Goal: Information Seeking & Learning: Learn about a topic

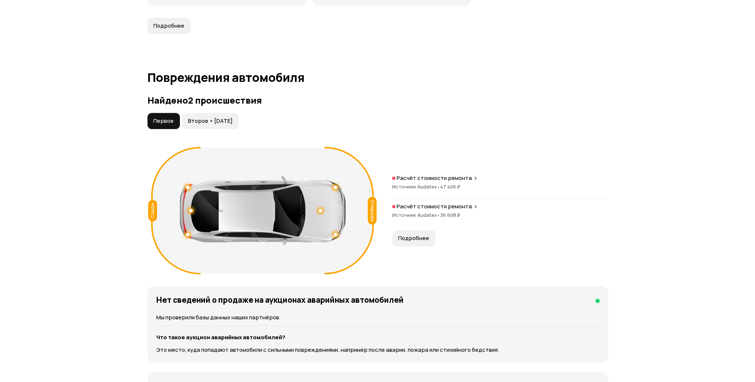
scroll to position [848, 0]
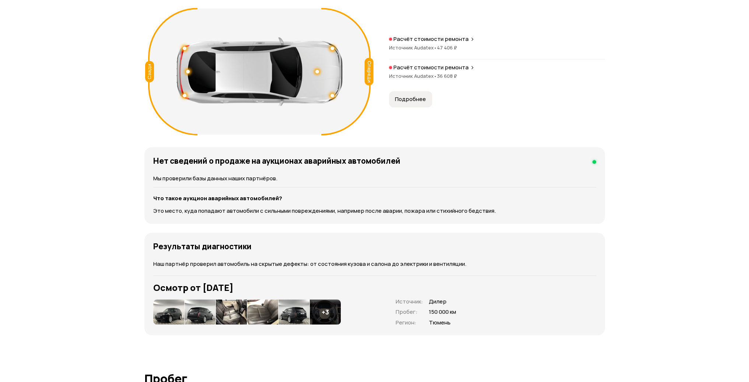
click at [409, 97] on button "Подробнее" at bounding box center [410, 99] width 43 height 16
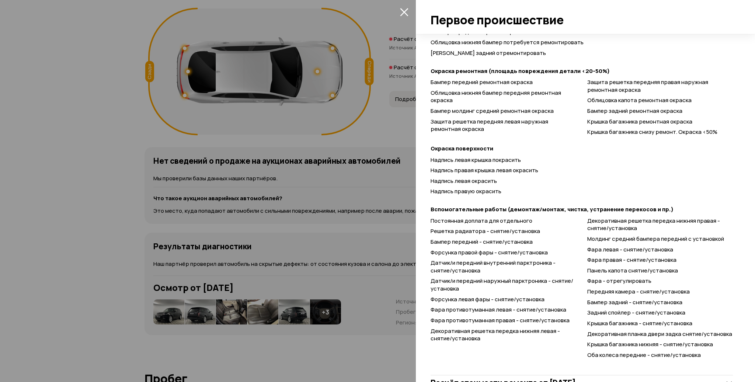
scroll to position [157, 0]
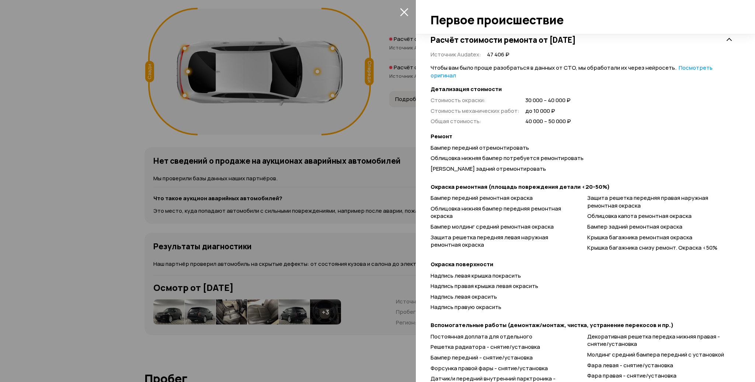
click at [407, 10] on icon "закрыть" at bounding box center [404, 12] width 8 height 8
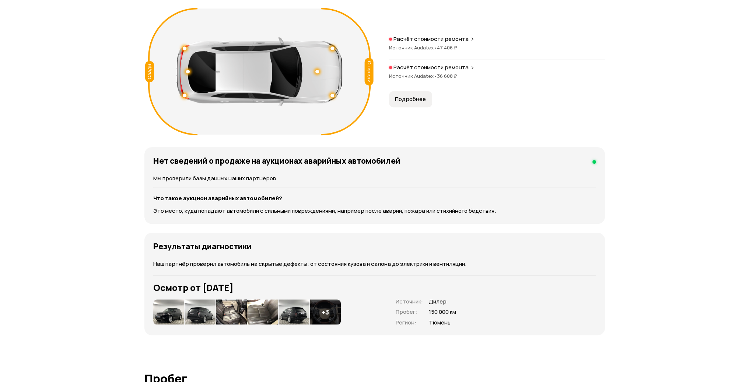
click at [169, 303] on img at bounding box center [168, 311] width 31 height 25
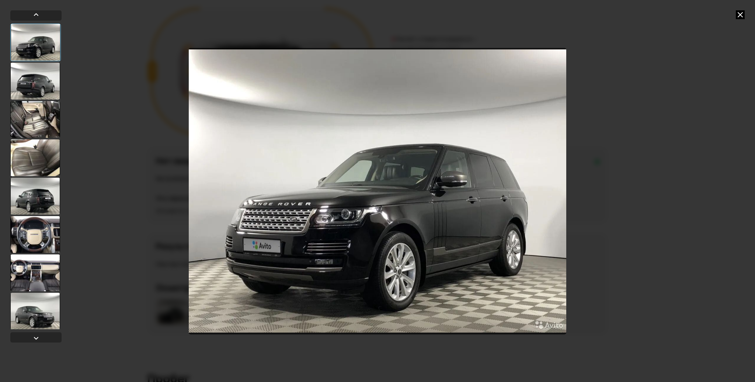
click at [34, 80] on div at bounding box center [35, 81] width 50 height 37
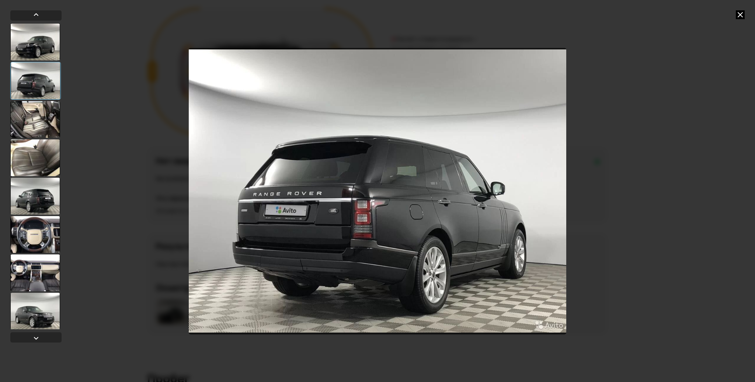
click at [36, 120] on div at bounding box center [35, 119] width 50 height 37
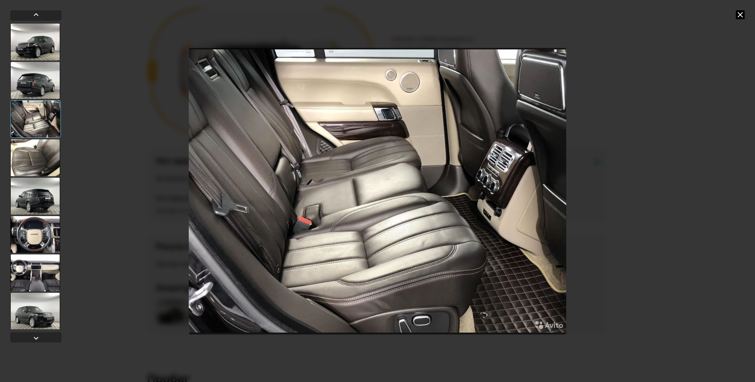
click at [41, 161] on div at bounding box center [35, 157] width 50 height 37
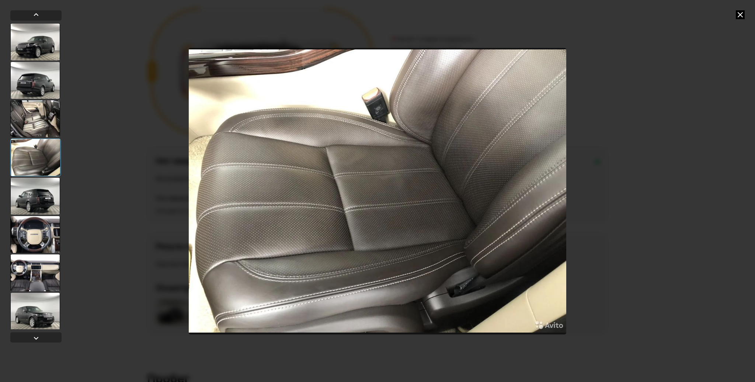
click at [28, 196] on div at bounding box center [35, 196] width 50 height 37
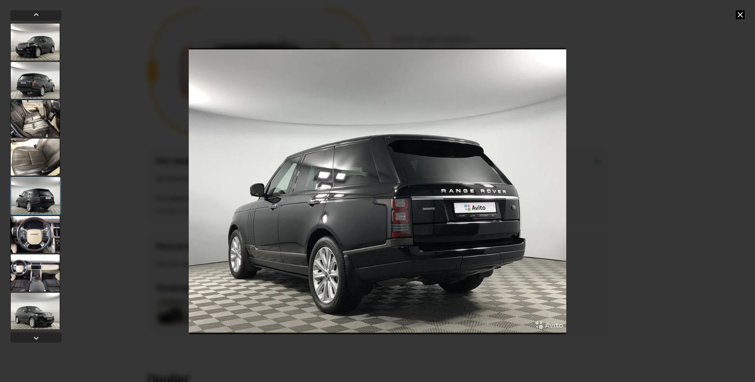
click at [34, 237] on div at bounding box center [35, 234] width 50 height 37
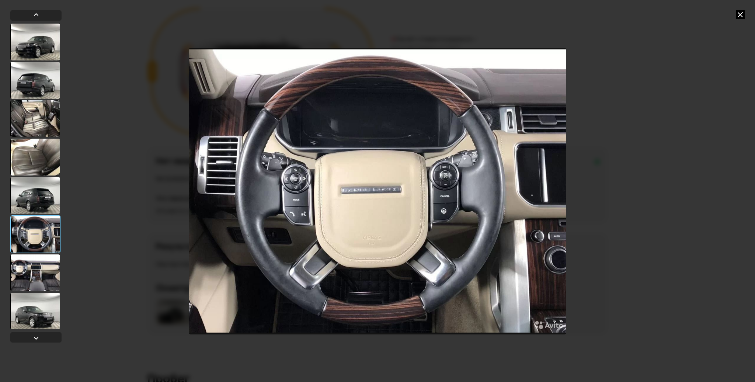
click at [38, 271] on div at bounding box center [35, 272] width 50 height 37
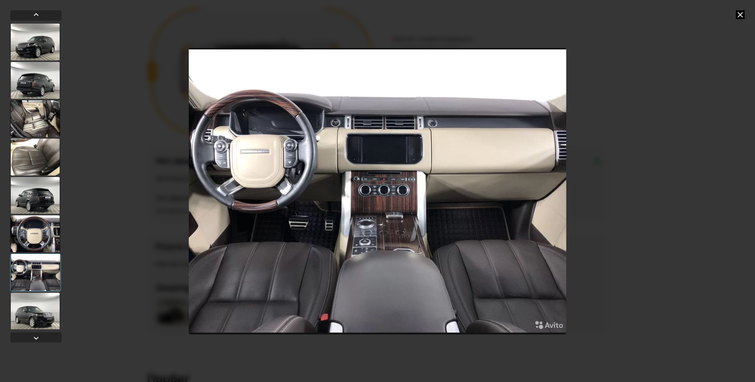
click at [32, 277] on div at bounding box center [35, 273] width 50 height 38
click at [40, 307] on div at bounding box center [35, 311] width 50 height 37
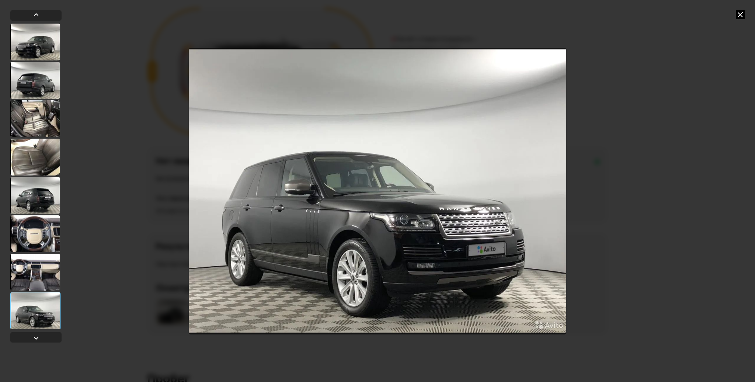
click at [43, 316] on div at bounding box center [35, 311] width 50 height 38
click at [35, 338] on div at bounding box center [36, 338] width 9 height 9
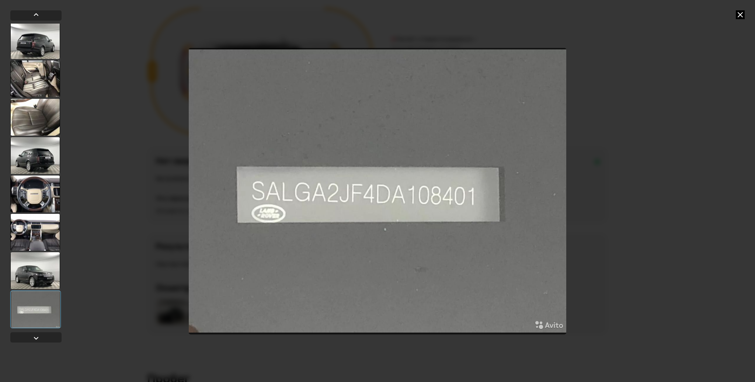
click at [38, 49] on div at bounding box center [35, 40] width 50 height 37
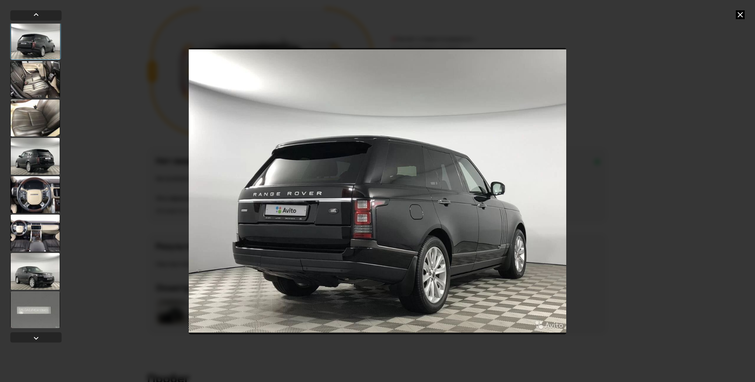
click at [45, 153] on div at bounding box center [35, 156] width 50 height 37
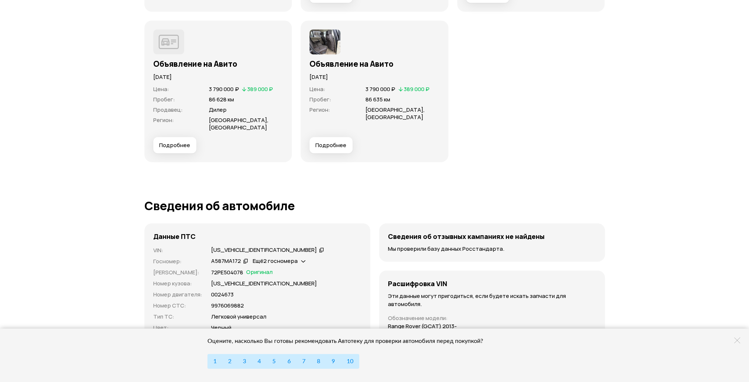
scroll to position [2281, 0]
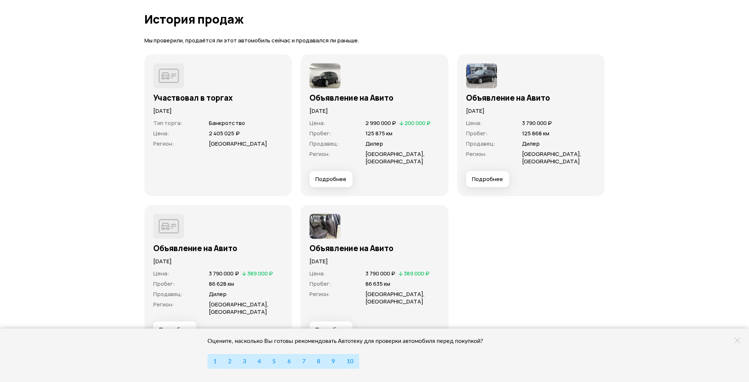
click at [328, 74] on img at bounding box center [325, 75] width 31 height 25
click at [329, 215] on img at bounding box center [325, 226] width 31 height 25
click at [335, 326] on span "Подробнее" at bounding box center [330, 329] width 31 height 7
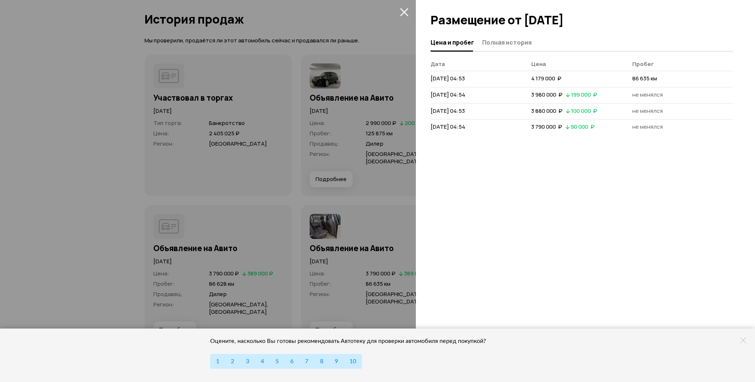
click at [367, 183] on div at bounding box center [377, 191] width 755 height 382
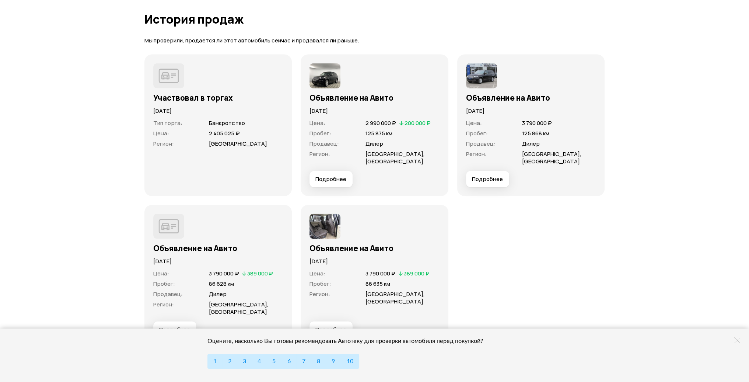
click at [338, 175] on span "Подробнее" at bounding box center [330, 178] width 31 height 7
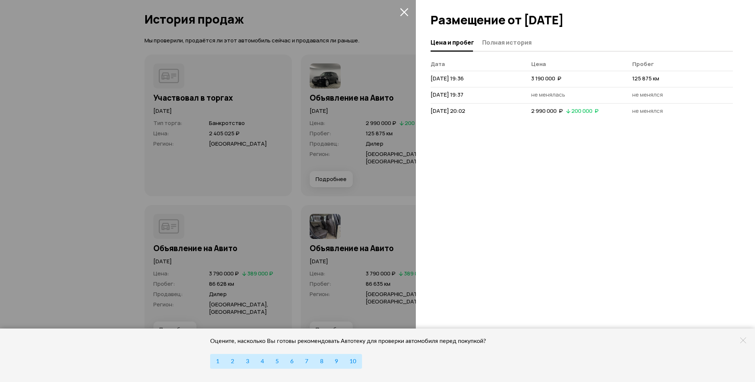
click at [358, 173] on div at bounding box center [377, 191] width 755 height 382
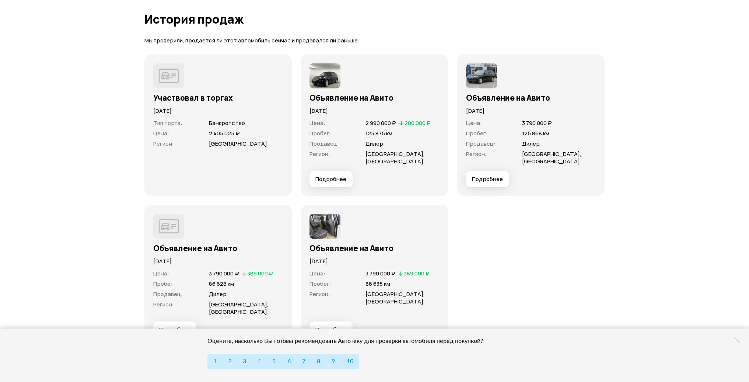
click at [488, 175] on span "Подробнее" at bounding box center [487, 178] width 31 height 7
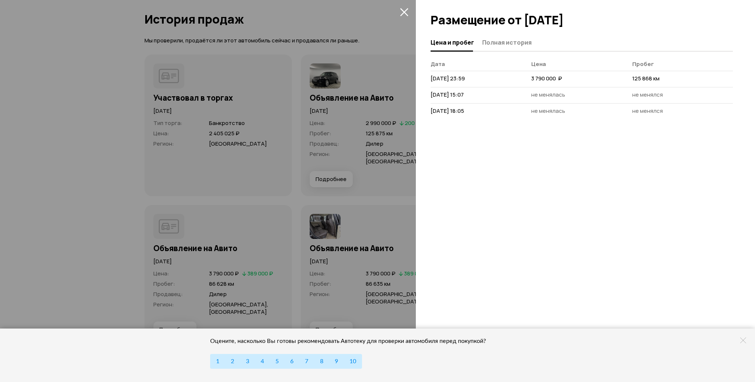
click at [379, 177] on div at bounding box center [377, 191] width 755 height 382
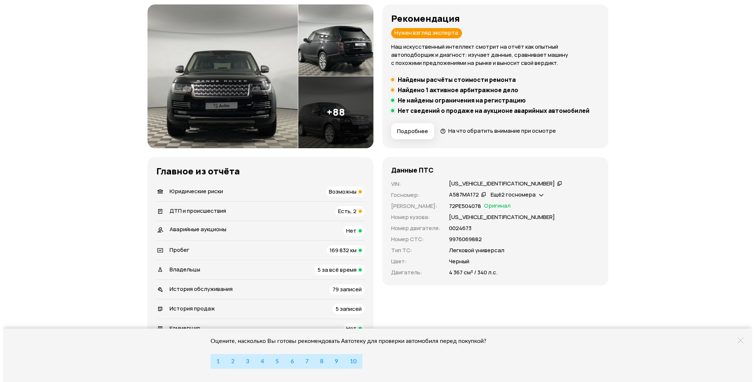
scroll to position [0, 0]
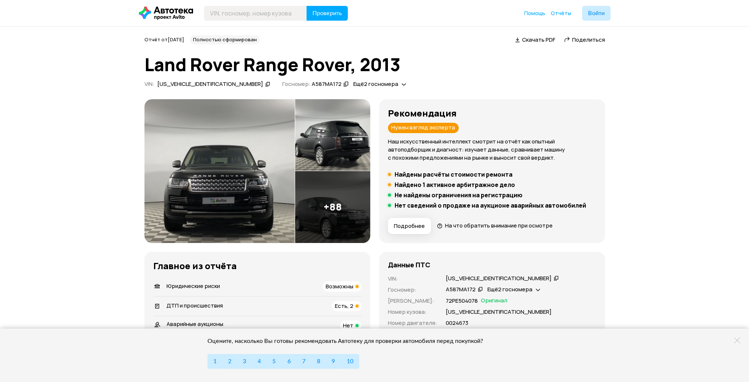
click at [230, 171] on img at bounding box center [219, 171] width 150 height 144
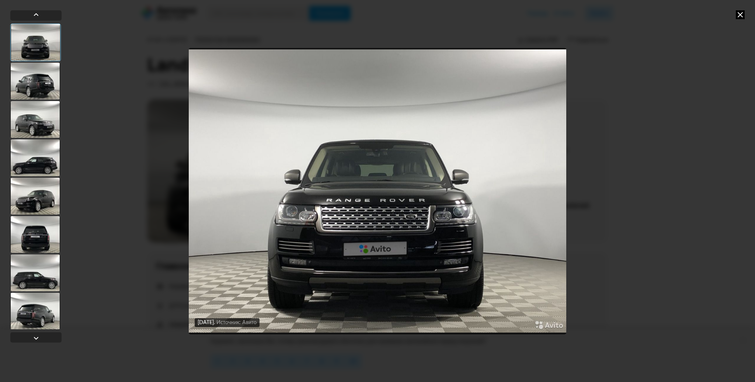
drag, startPoint x: 32, startPoint y: 72, endPoint x: 40, endPoint y: 71, distance: 7.9
click at [35, 72] on div at bounding box center [35, 81] width 50 height 37
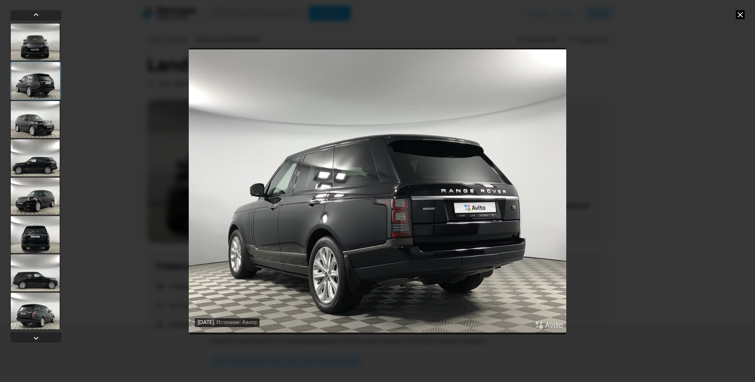
drag, startPoint x: 30, startPoint y: 121, endPoint x: 41, endPoint y: 143, distance: 24.6
click at [31, 121] on div at bounding box center [35, 119] width 50 height 37
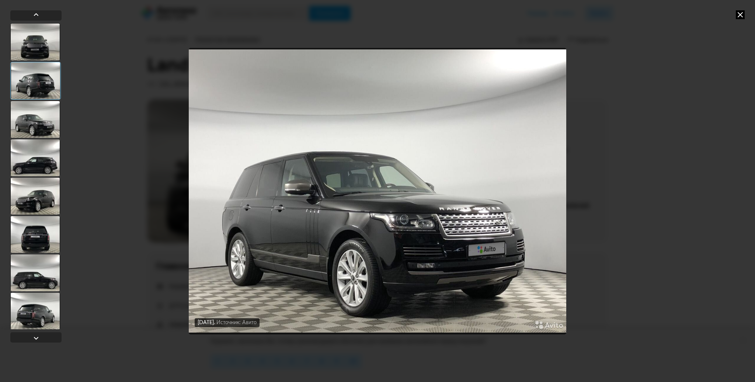
click at [41, 152] on div at bounding box center [35, 157] width 50 height 37
click at [40, 181] on div at bounding box center [35, 196] width 50 height 37
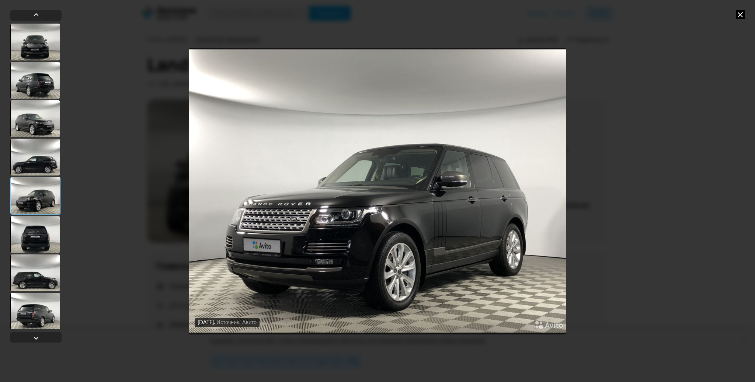
click at [40, 158] on div at bounding box center [35, 157] width 50 height 37
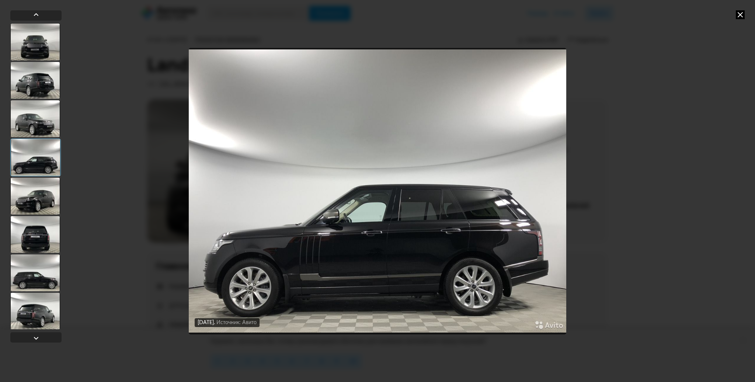
click at [49, 189] on div at bounding box center [35, 196] width 50 height 37
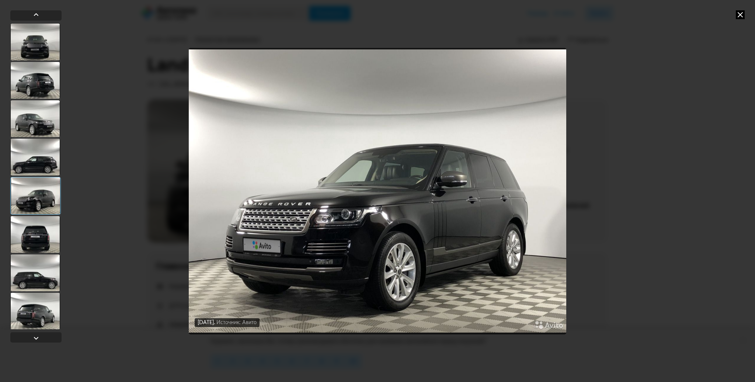
click at [50, 229] on div at bounding box center [35, 234] width 50 height 37
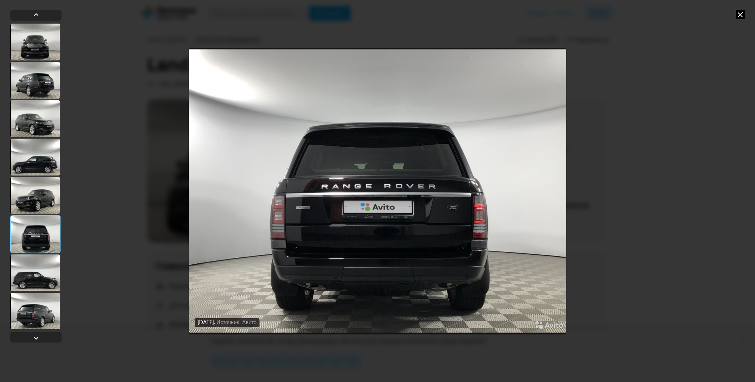
click at [45, 271] on div at bounding box center [35, 272] width 50 height 37
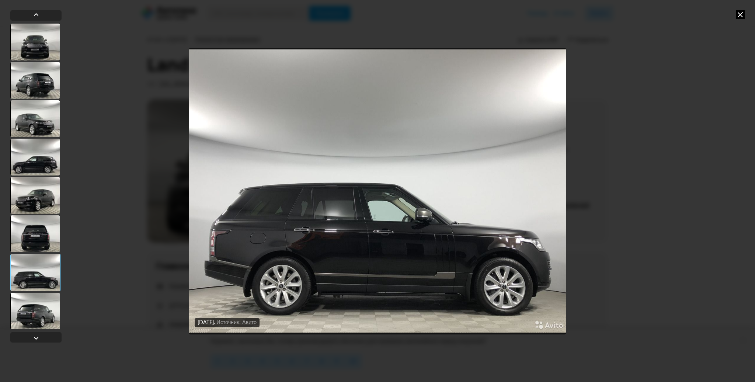
click at [42, 309] on div at bounding box center [35, 311] width 50 height 37
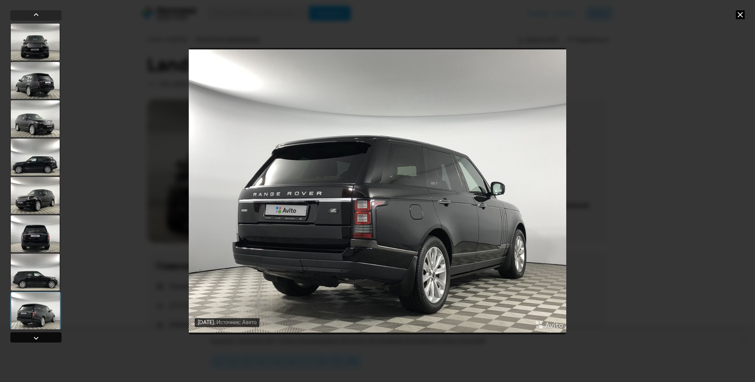
click at [40, 341] on div at bounding box center [35, 337] width 51 height 10
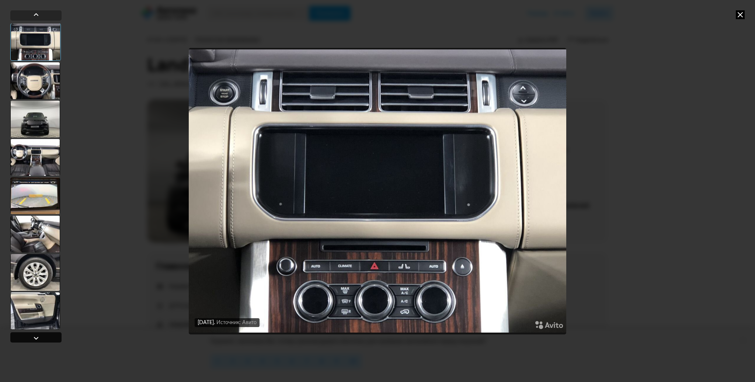
scroll to position [307, 0]
click at [40, 341] on div at bounding box center [35, 337] width 51 height 10
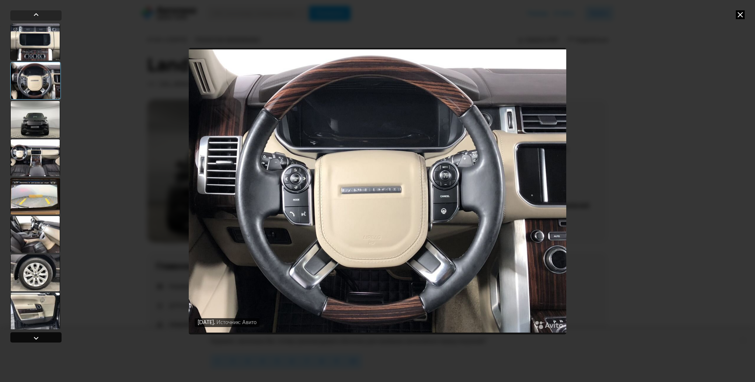
click at [40, 341] on div at bounding box center [35, 337] width 51 height 10
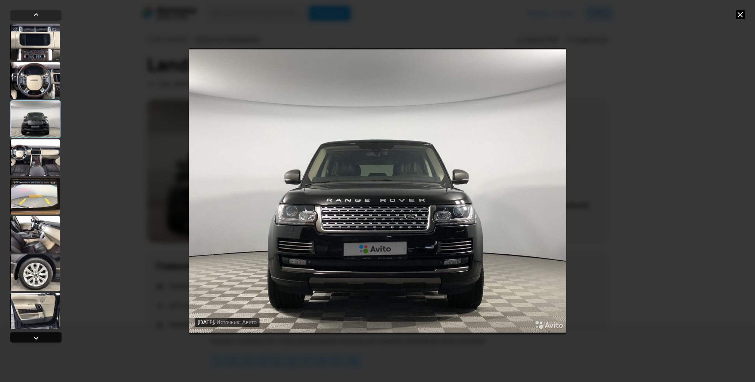
click at [40, 340] on div at bounding box center [35, 337] width 51 height 10
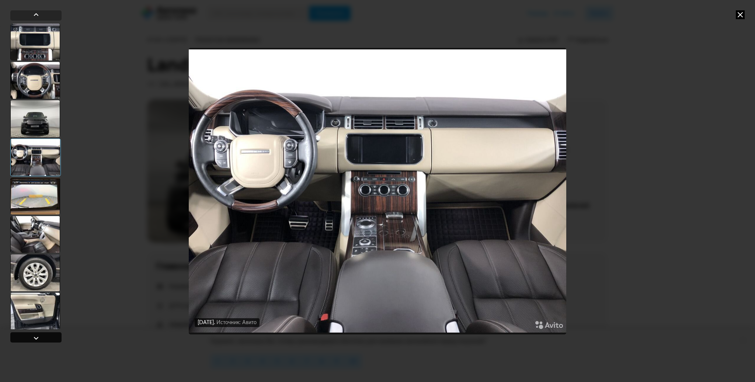
click at [42, 336] on div at bounding box center [35, 337] width 51 height 10
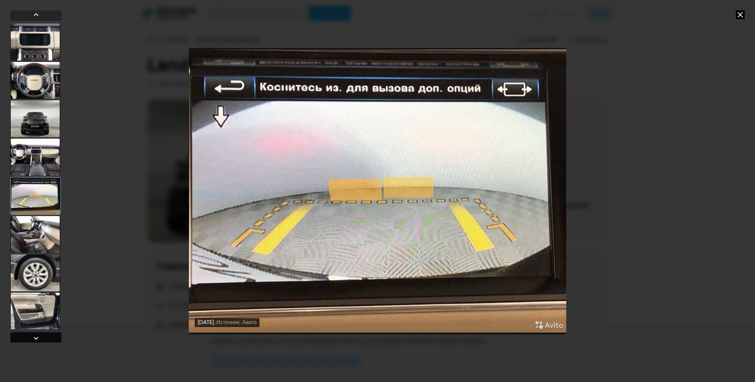
click at [42, 336] on div at bounding box center [35, 337] width 51 height 10
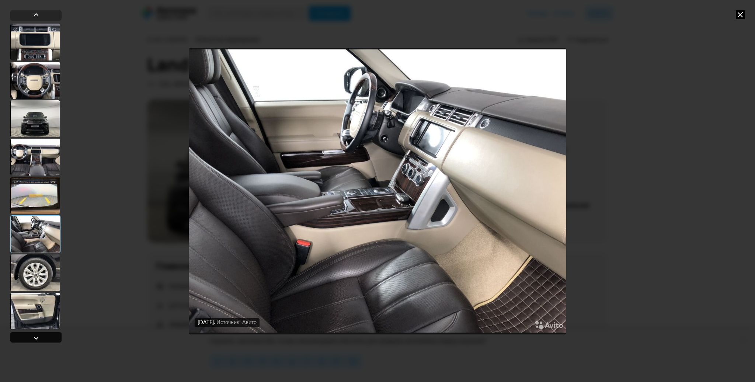
click at [42, 336] on div at bounding box center [35, 337] width 51 height 10
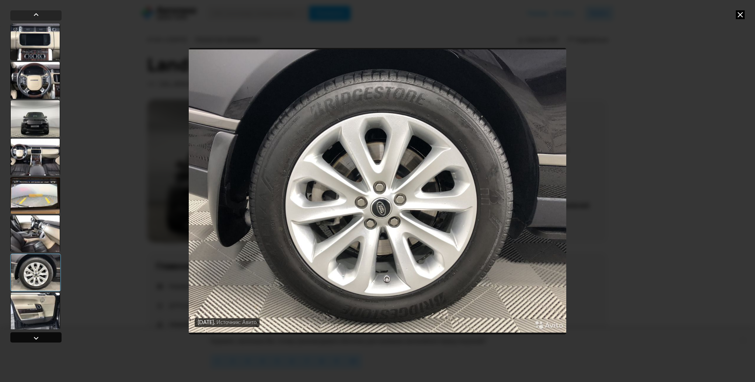
click at [42, 336] on div at bounding box center [35, 337] width 51 height 10
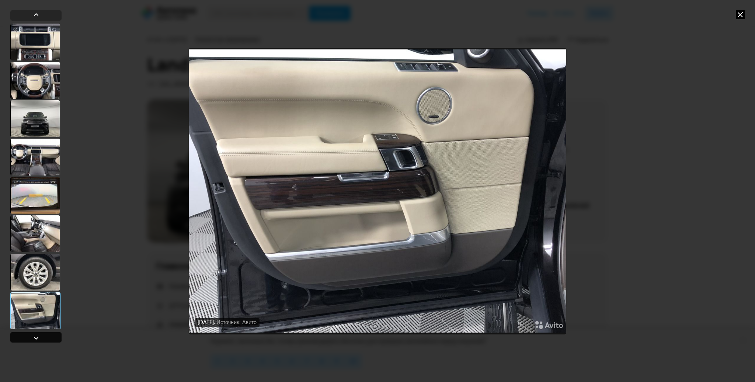
click at [42, 336] on div at bounding box center [35, 337] width 51 height 10
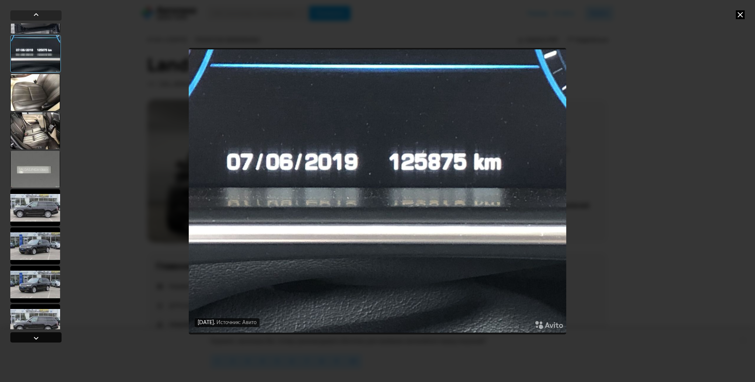
click at [43, 333] on div at bounding box center [35, 337] width 51 height 10
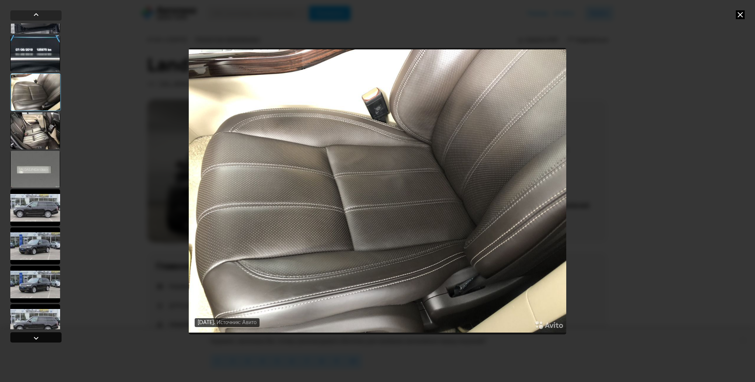
click at [41, 335] on div at bounding box center [35, 337] width 51 height 10
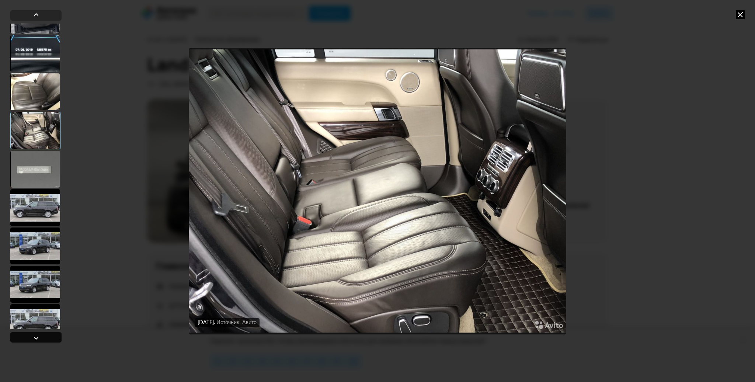
click at [39, 337] on div at bounding box center [36, 338] width 9 height 9
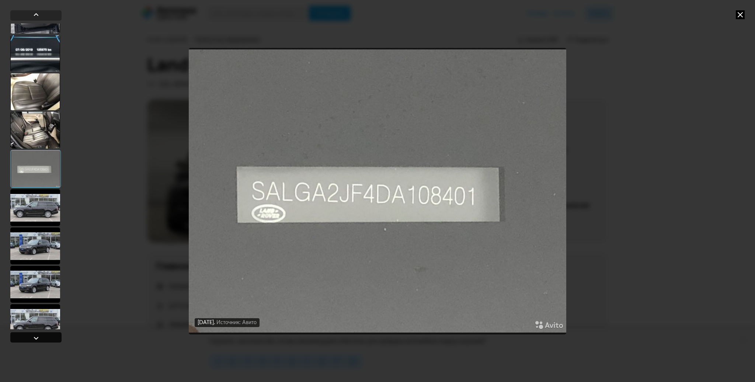
click at [39, 339] on div at bounding box center [36, 338] width 9 height 9
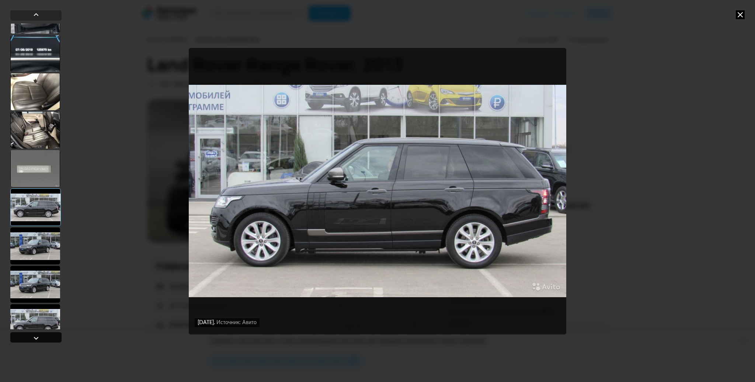
click at [39, 339] on div at bounding box center [36, 338] width 9 height 9
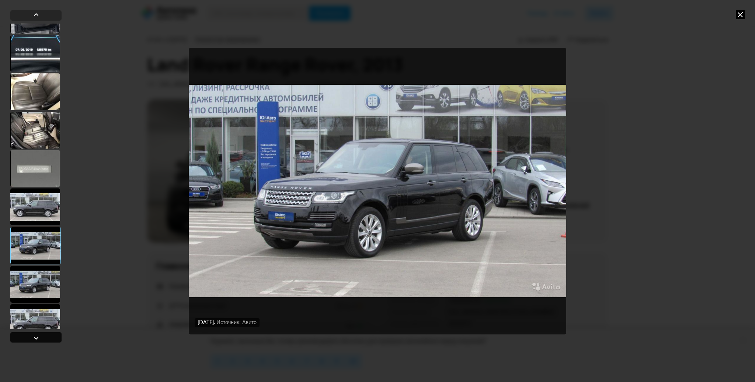
click at [39, 339] on div at bounding box center [36, 338] width 9 height 9
click at [39, 341] on div at bounding box center [36, 338] width 9 height 9
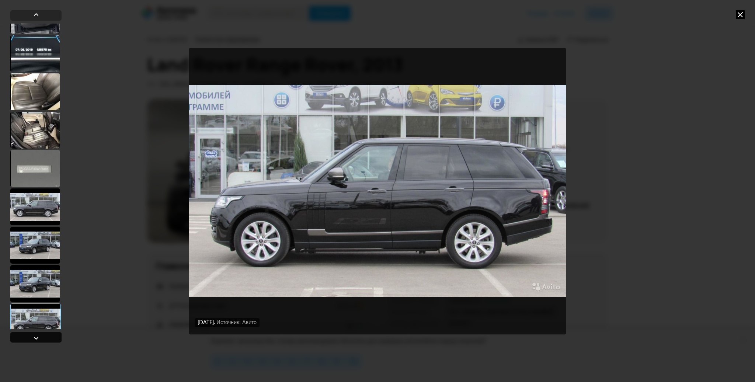
click at [39, 342] on div at bounding box center [36, 338] width 9 height 9
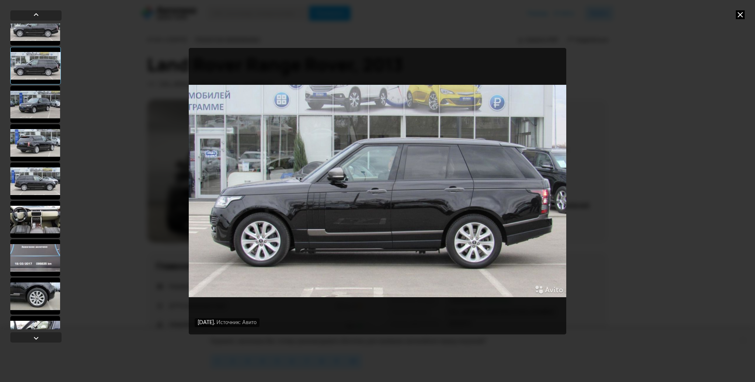
click at [39, 342] on div at bounding box center [36, 338] width 9 height 9
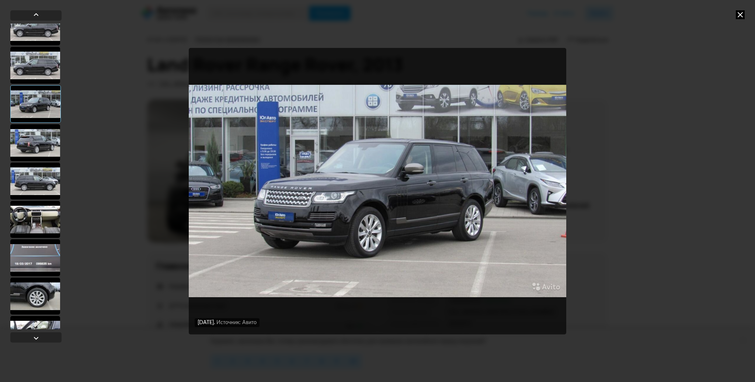
click at [39, 343] on div at bounding box center [35, 177] width 51 height 335
click at [35, 338] on div at bounding box center [36, 338] width 9 height 9
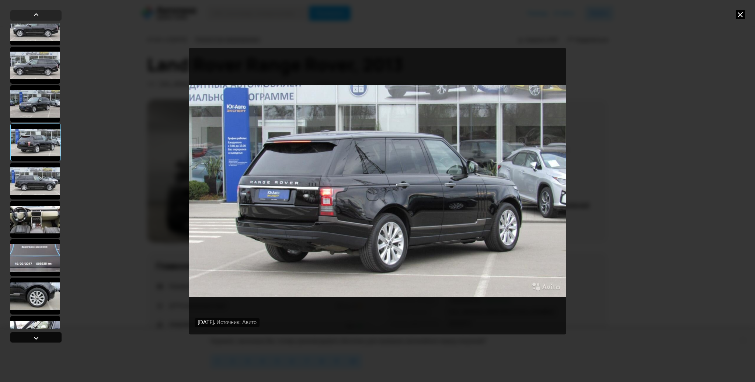
click at [35, 340] on div at bounding box center [36, 338] width 9 height 9
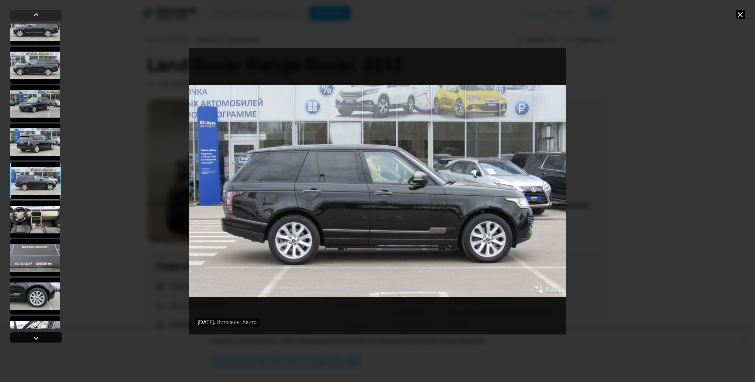
click at [35, 340] on div at bounding box center [36, 338] width 9 height 9
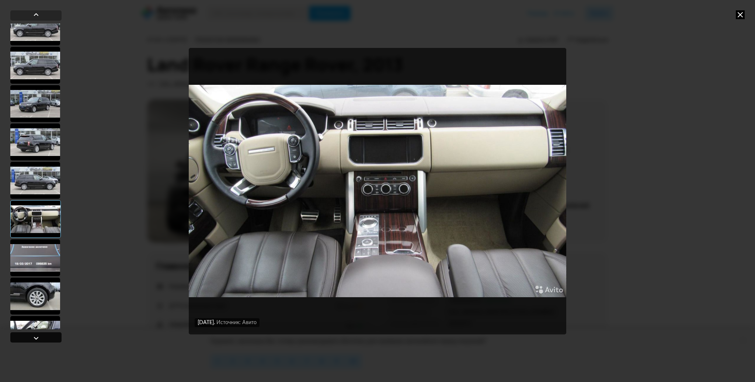
click at [35, 341] on div at bounding box center [36, 338] width 9 height 9
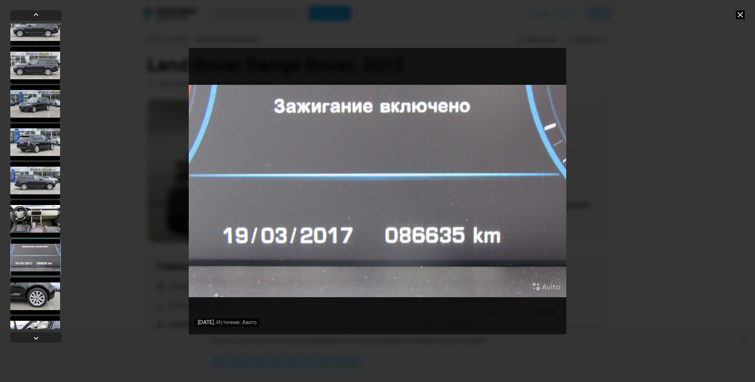
click at [34, 343] on div at bounding box center [35, 177] width 51 height 335
click at [36, 335] on div at bounding box center [36, 338] width 9 height 9
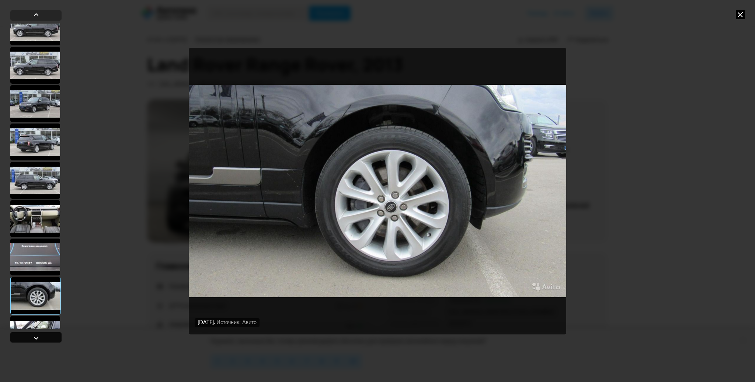
click at [36, 335] on div at bounding box center [36, 338] width 9 height 9
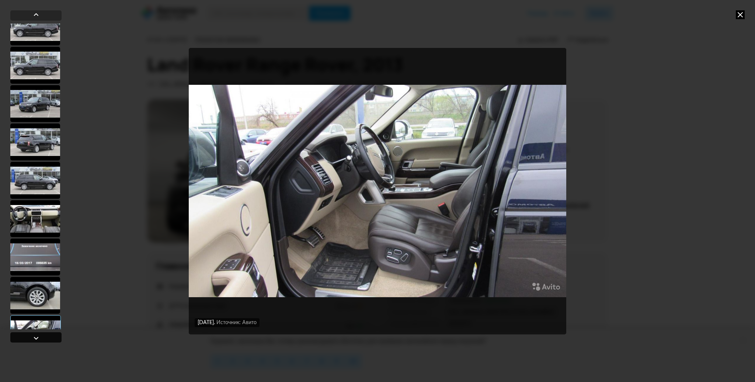
click at [36, 335] on div at bounding box center [36, 338] width 9 height 9
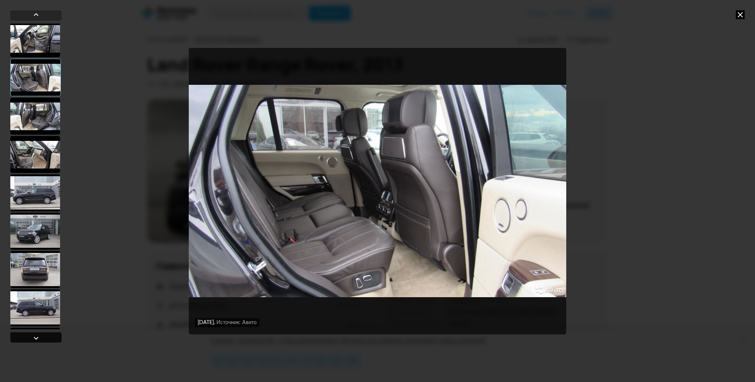
click at [36, 335] on div at bounding box center [36, 338] width 9 height 9
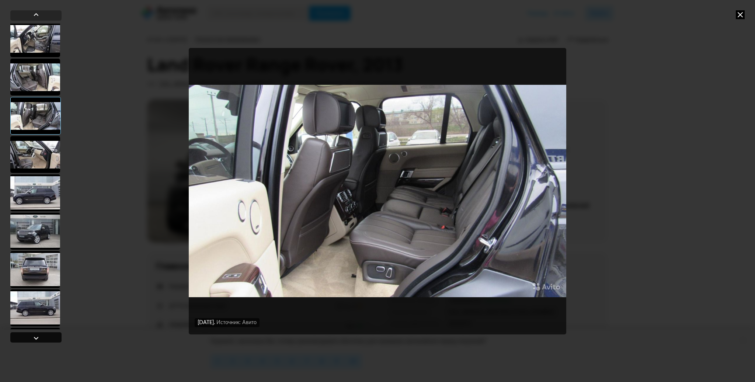
click at [37, 335] on div at bounding box center [36, 338] width 9 height 9
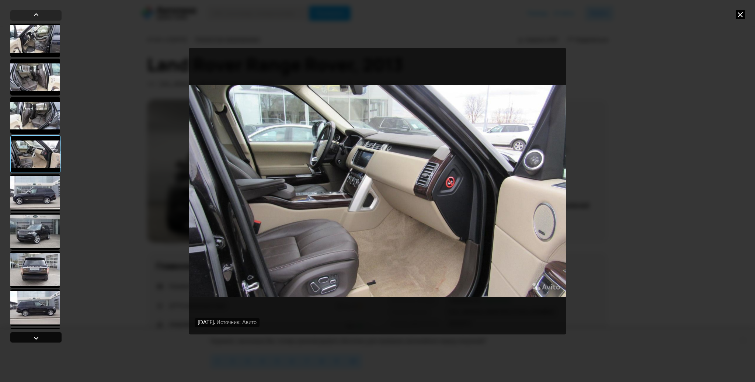
click at [37, 335] on div at bounding box center [36, 338] width 9 height 9
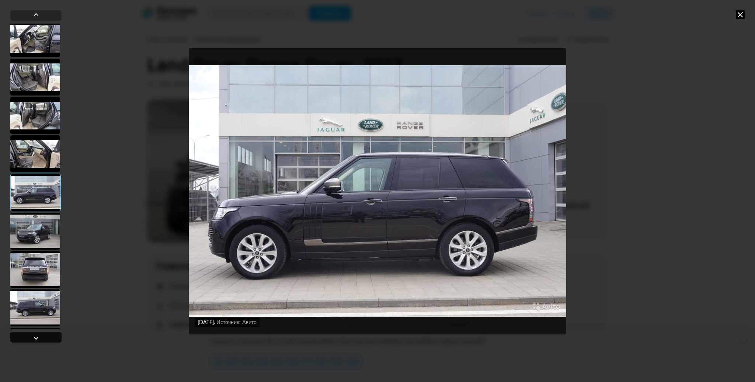
click at [37, 335] on div at bounding box center [36, 338] width 9 height 9
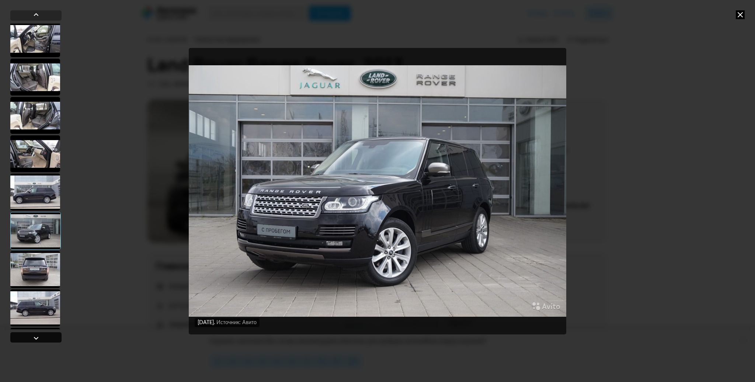
click at [37, 335] on div at bounding box center [36, 338] width 9 height 9
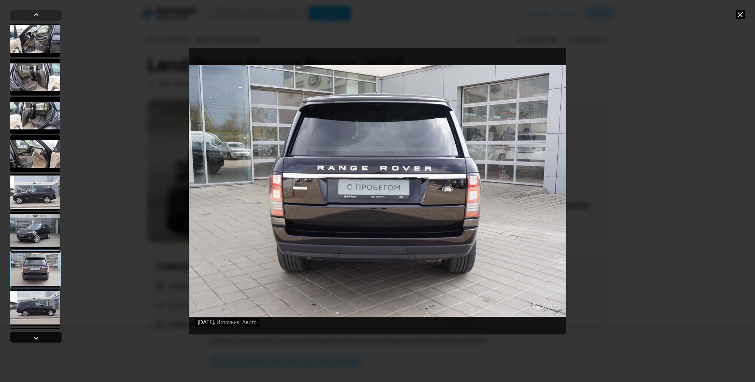
click at [37, 335] on div at bounding box center [36, 338] width 9 height 9
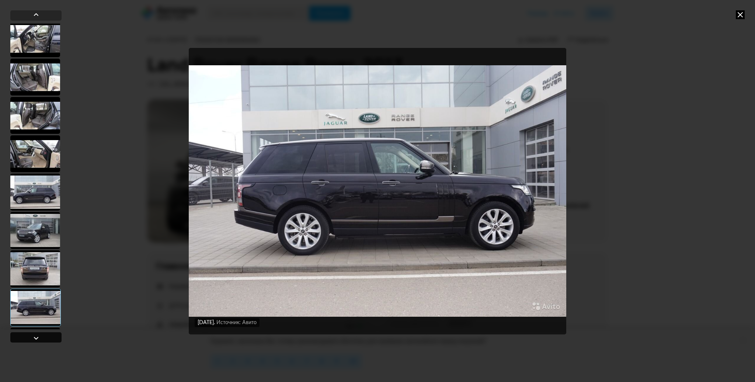
click at [37, 335] on div at bounding box center [36, 338] width 9 height 9
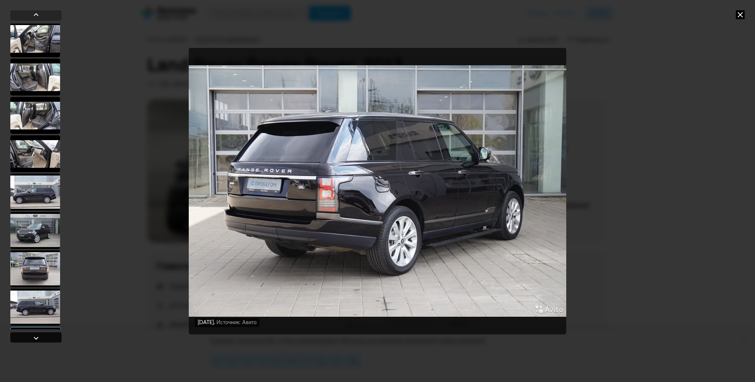
click at [37, 335] on div at bounding box center [36, 338] width 9 height 9
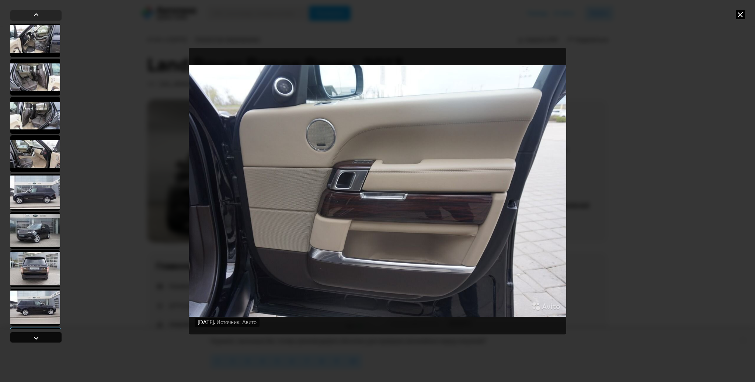
scroll to position [1486, 0]
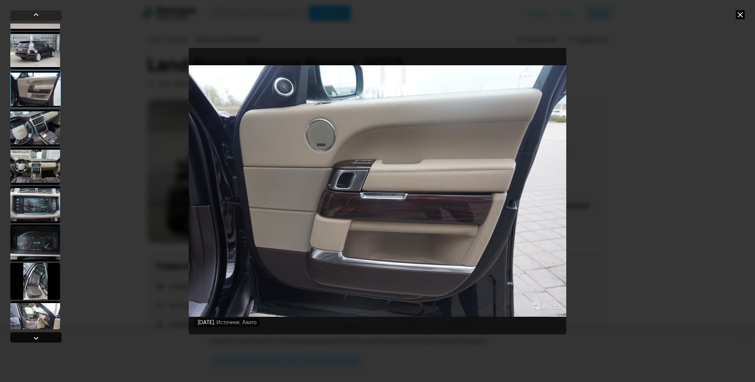
click at [37, 335] on div at bounding box center [36, 338] width 9 height 9
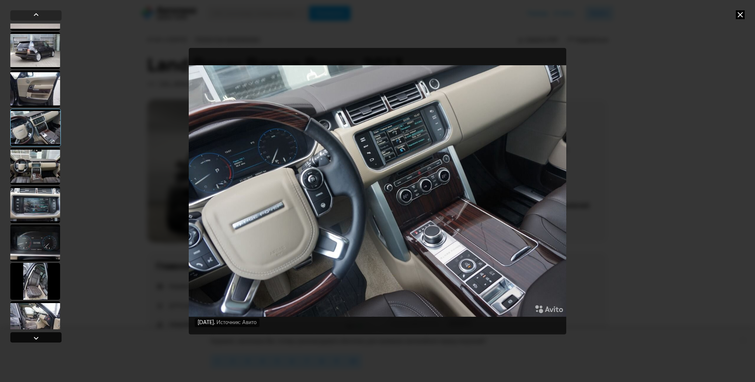
click at [37, 335] on div at bounding box center [36, 338] width 9 height 9
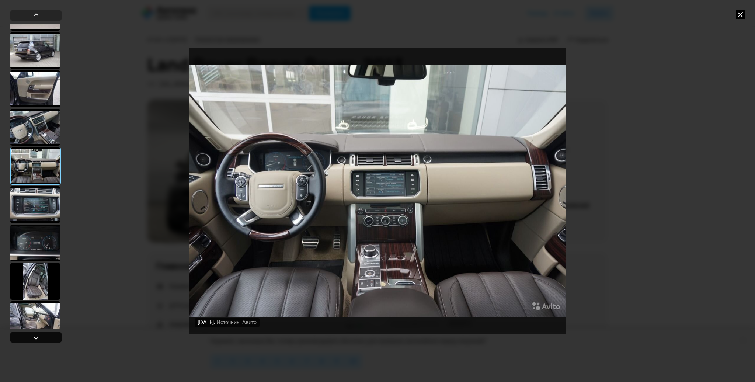
click at [37, 335] on div at bounding box center [36, 338] width 9 height 9
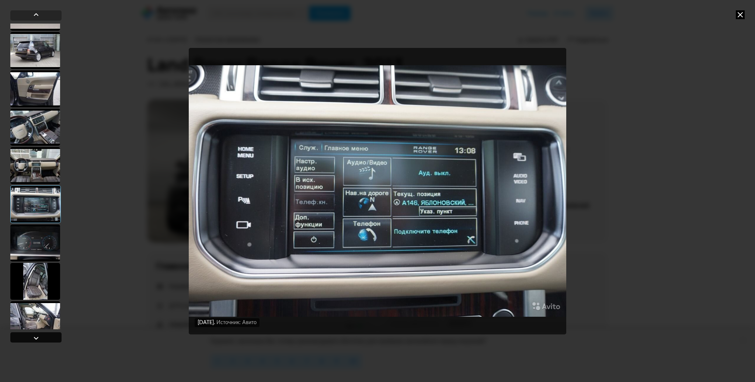
click at [37, 335] on div at bounding box center [36, 338] width 9 height 9
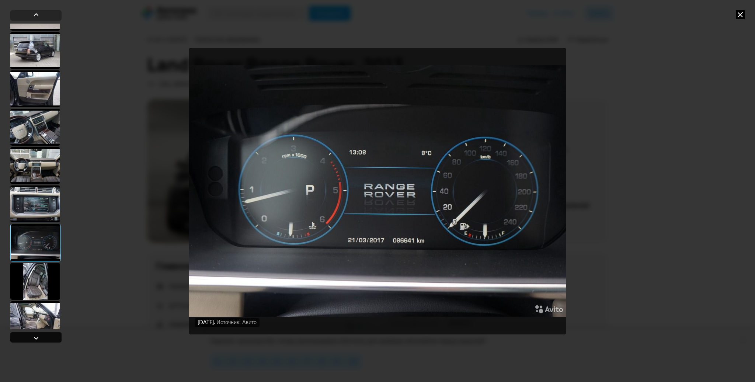
click at [37, 335] on div at bounding box center [36, 338] width 9 height 9
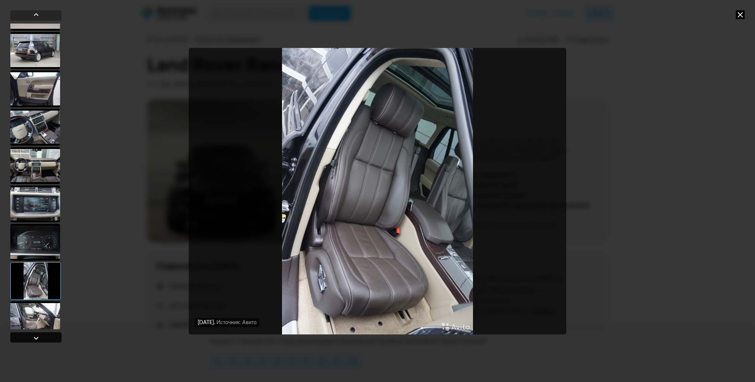
click at [37, 335] on div at bounding box center [36, 338] width 9 height 9
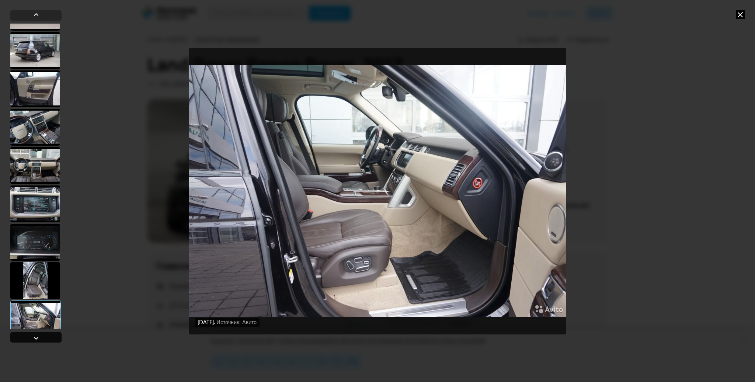
click at [37, 335] on div at bounding box center [36, 338] width 9 height 9
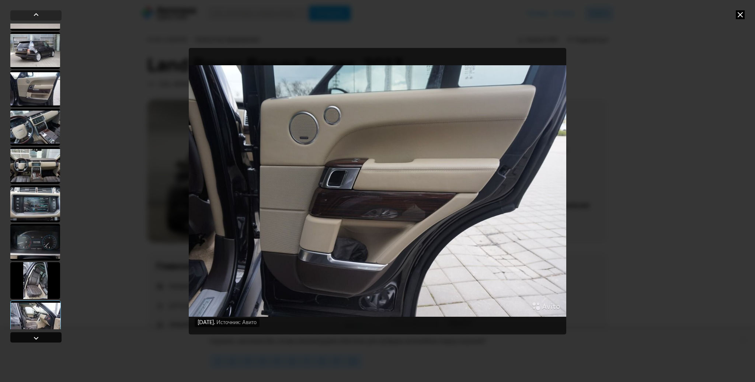
scroll to position [1744, 0]
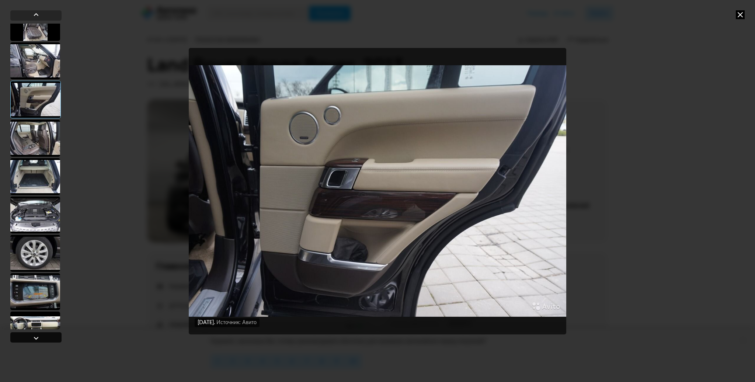
click at [37, 335] on div at bounding box center [36, 338] width 9 height 9
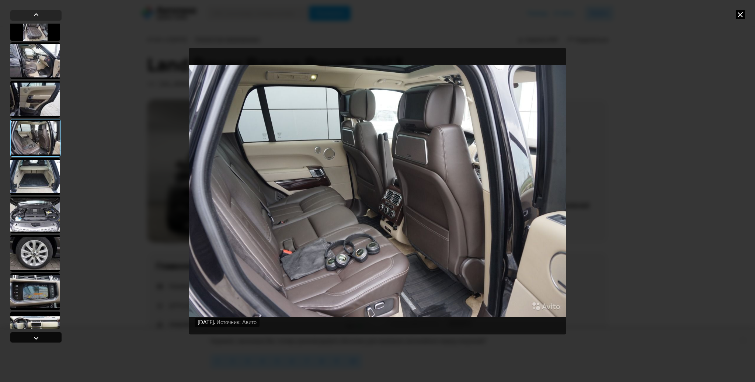
click at [37, 336] on div at bounding box center [36, 338] width 9 height 9
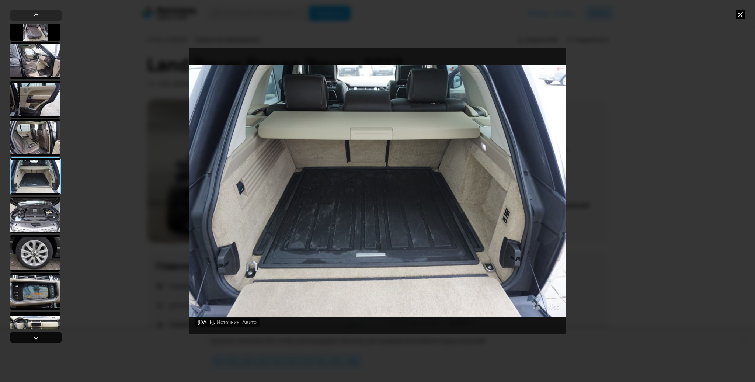
click at [37, 336] on div at bounding box center [36, 338] width 9 height 9
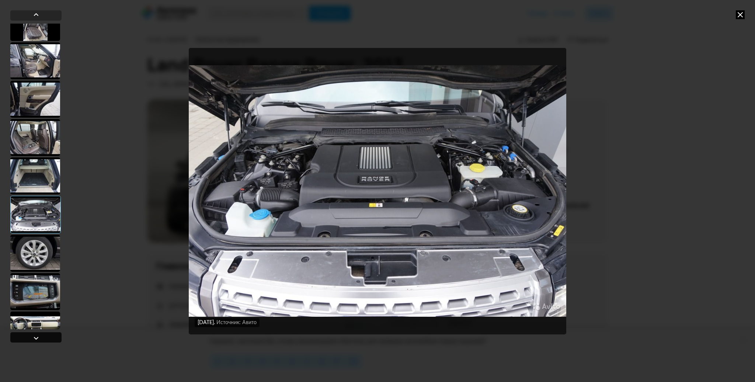
click at [37, 336] on div at bounding box center [36, 338] width 9 height 9
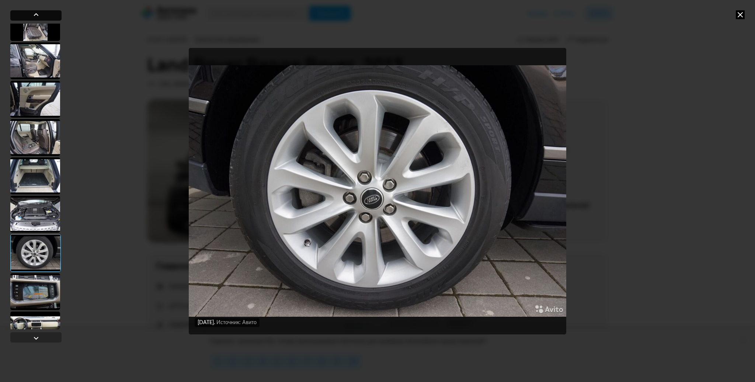
click at [35, 14] on div at bounding box center [36, 14] width 9 height 9
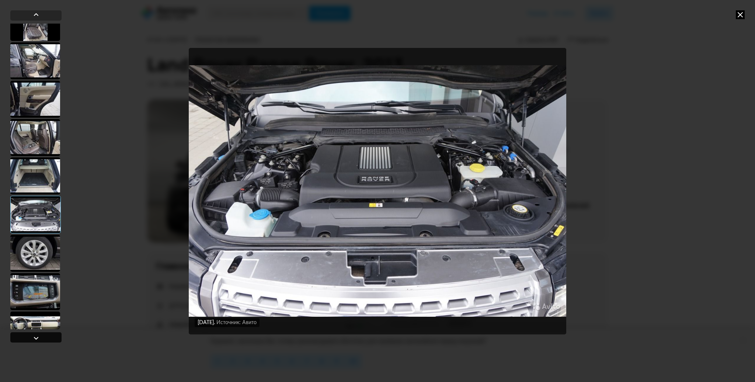
click at [35, 340] on div at bounding box center [36, 338] width 9 height 9
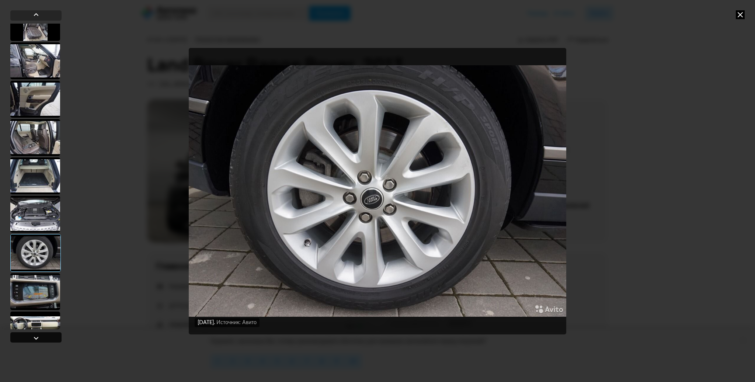
click at [35, 340] on div at bounding box center [36, 338] width 9 height 9
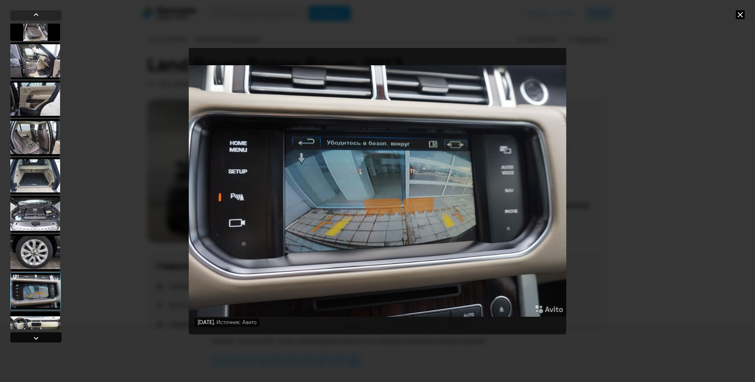
click at [35, 340] on div at bounding box center [36, 338] width 9 height 9
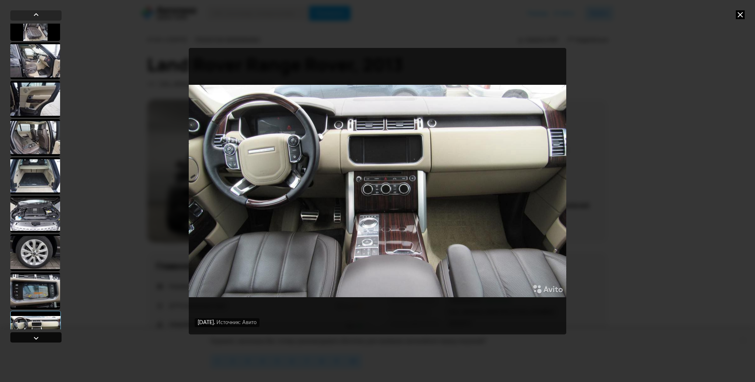
click at [35, 340] on div at bounding box center [36, 338] width 9 height 9
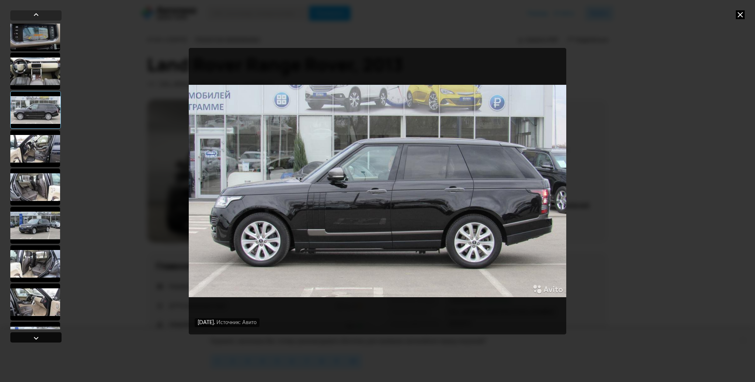
click at [37, 336] on div at bounding box center [36, 338] width 9 height 9
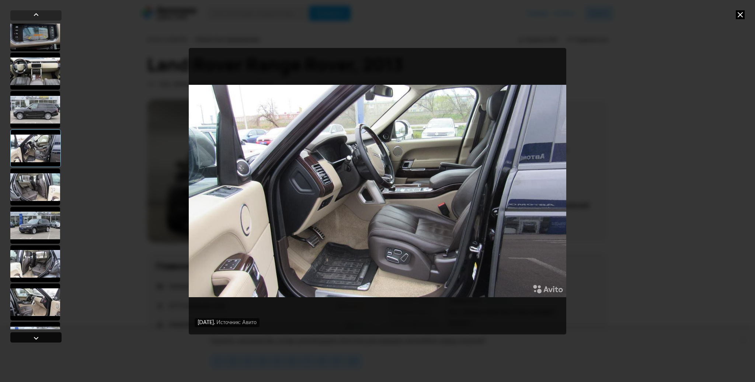
click at [37, 336] on div at bounding box center [36, 338] width 9 height 9
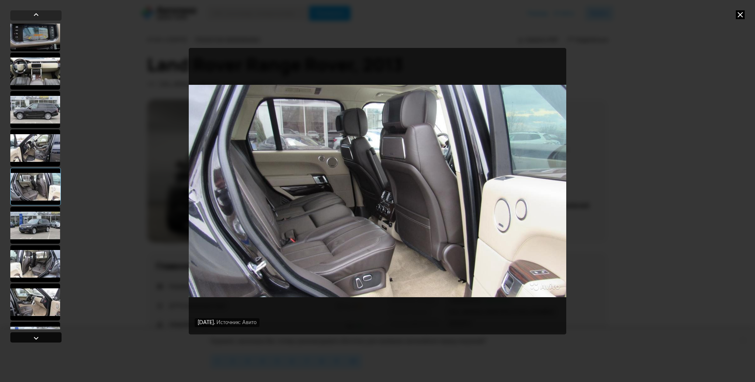
click at [37, 336] on div at bounding box center [36, 338] width 9 height 9
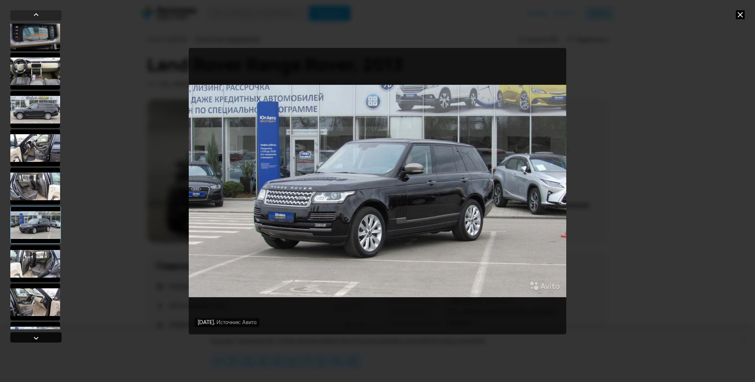
click at [37, 336] on div at bounding box center [36, 338] width 9 height 9
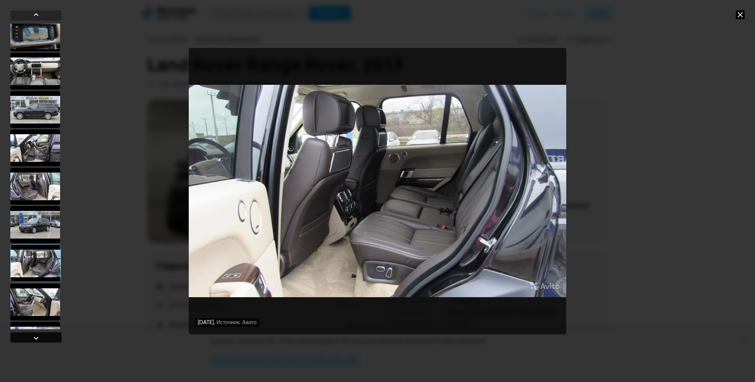
click at [37, 336] on div at bounding box center [36, 338] width 9 height 9
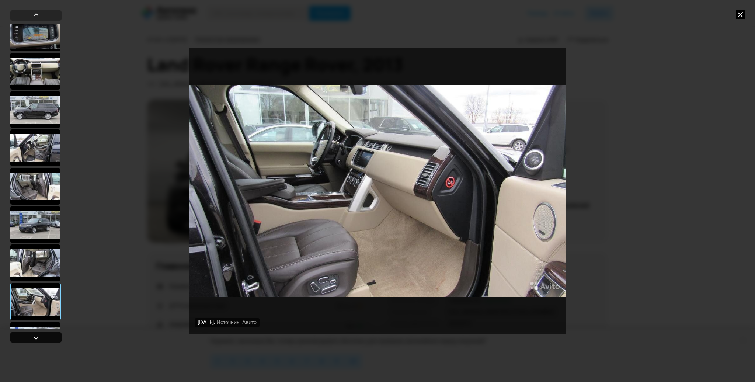
click at [37, 336] on div at bounding box center [36, 338] width 9 height 9
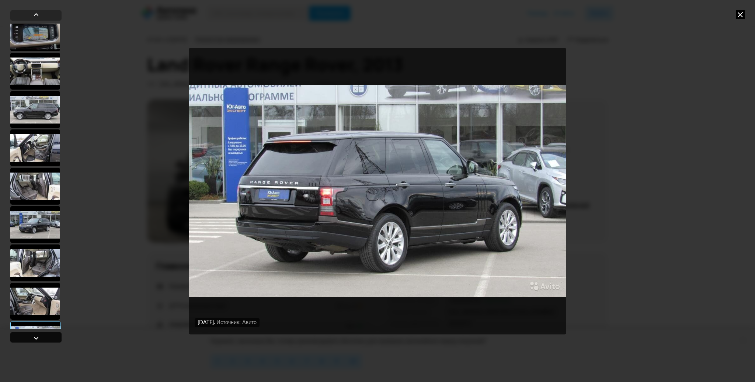
click at [37, 336] on div at bounding box center [36, 338] width 9 height 9
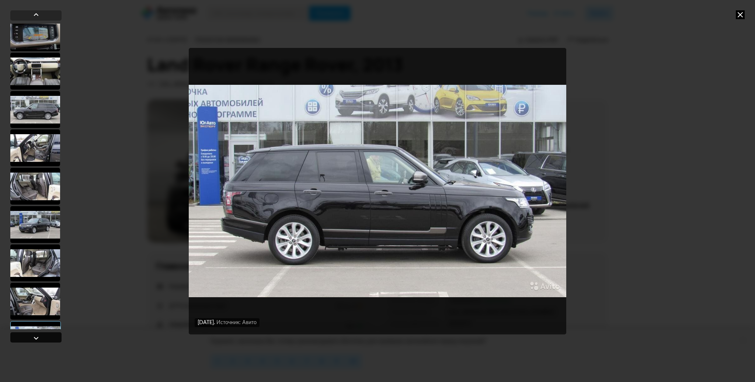
scroll to position [2260, 0]
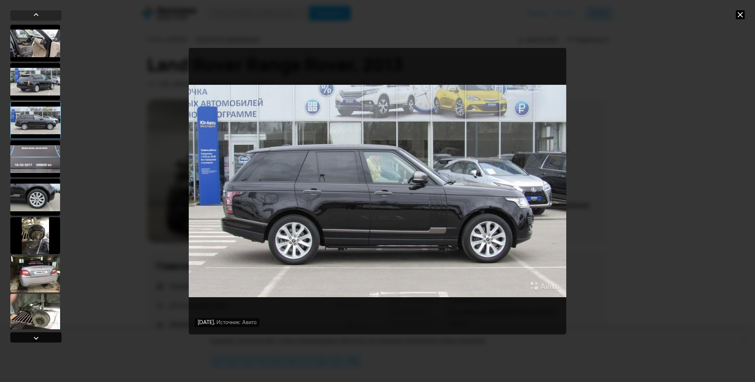
click at [37, 336] on div at bounding box center [36, 338] width 9 height 9
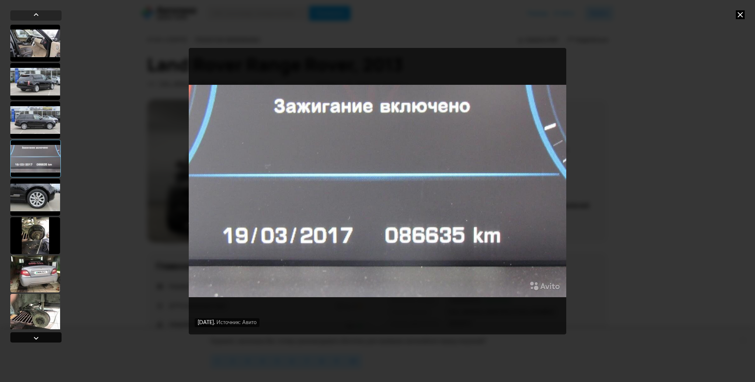
click at [37, 337] on div at bounding box center [36, 338] width 9 height 9
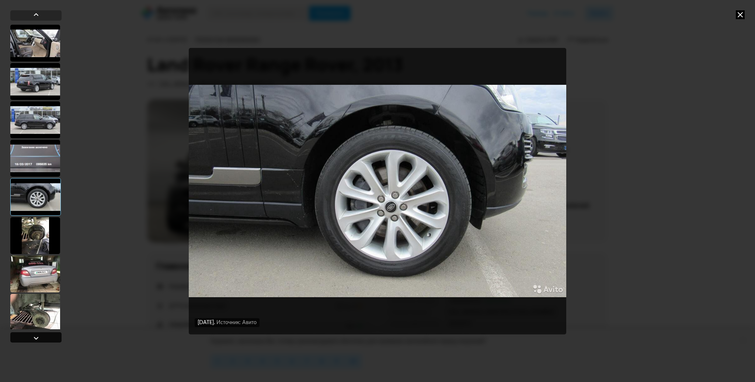
click at [37, 338] on div at bounding box center [36, 338] width 9 height 9
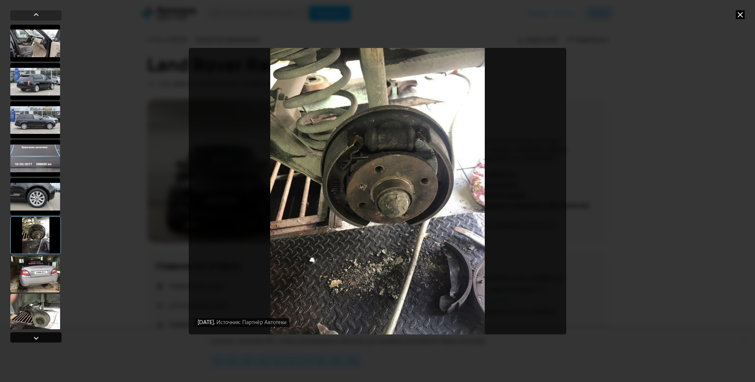
click at [37, 338] on div at bounding box center [36, 338] width 9 height 9
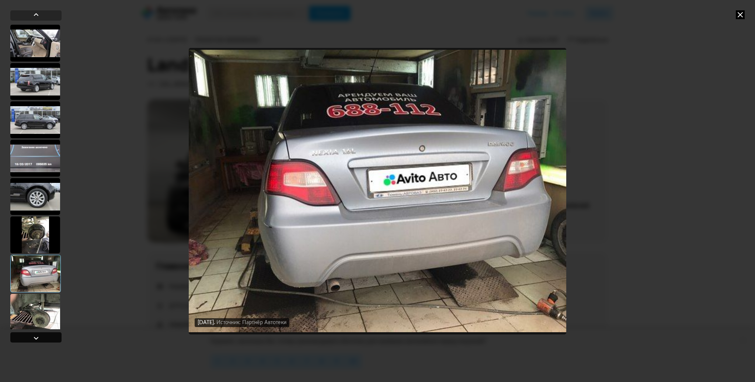
click at [37, 338] on div at bounding box center [36, 338] width 9 height 9
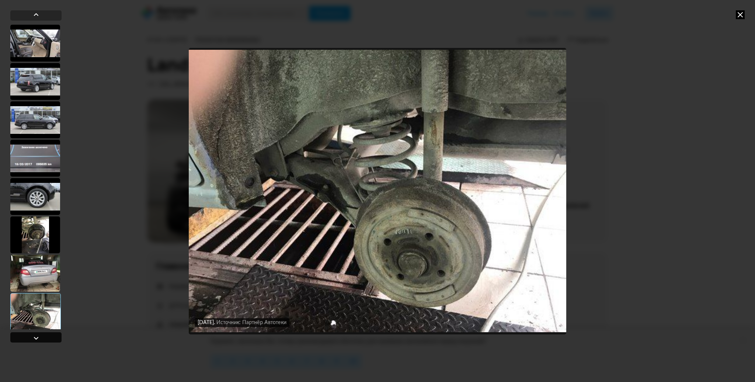
click at [37, 338] on div at bounding box center [36, 338] width 9 height 9
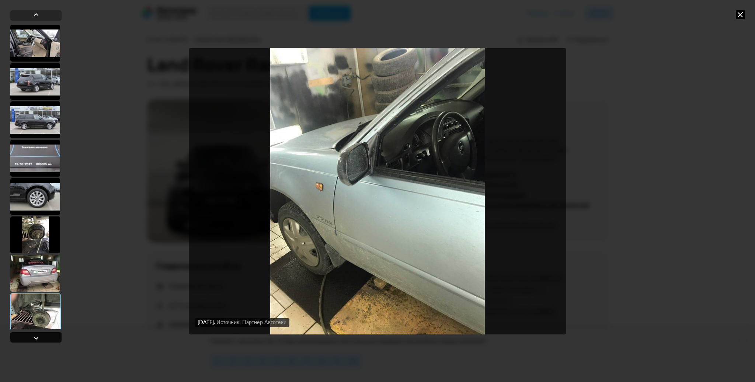
scroll to position [2482, 0]
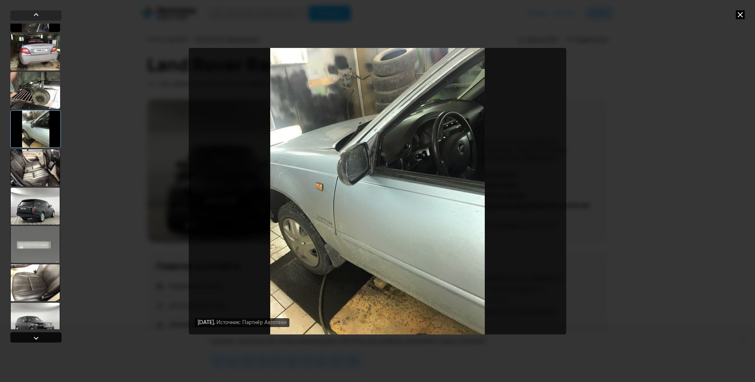
click at [37, 338] on div at bounding box center [36, 338] width 9 height 9
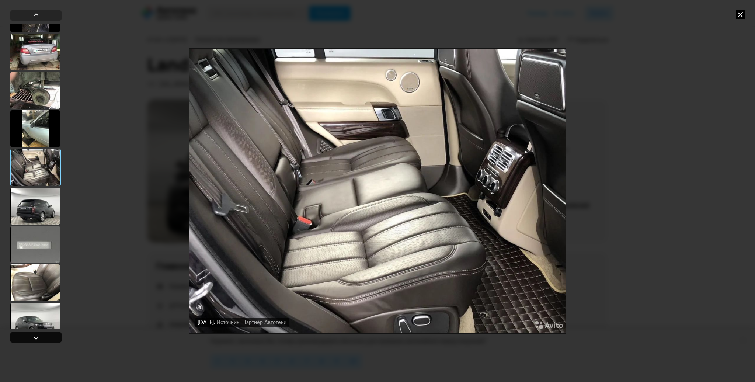
click at [36, 339] on div at bounding box center [36, 338] width 9 height 9
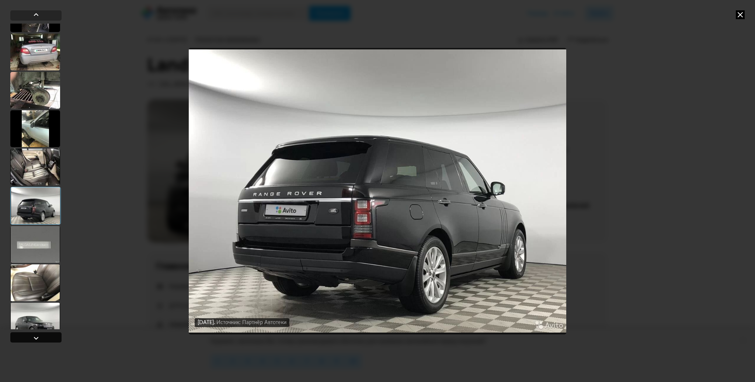
click at [36, 340] on div at bounding box center [36, 338] width 9 height 9
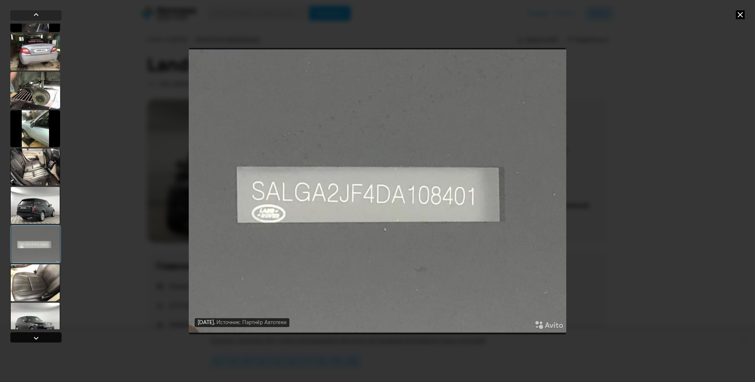
click at [36, 340] on div at bounding box center [36, 338] width 9 height 9
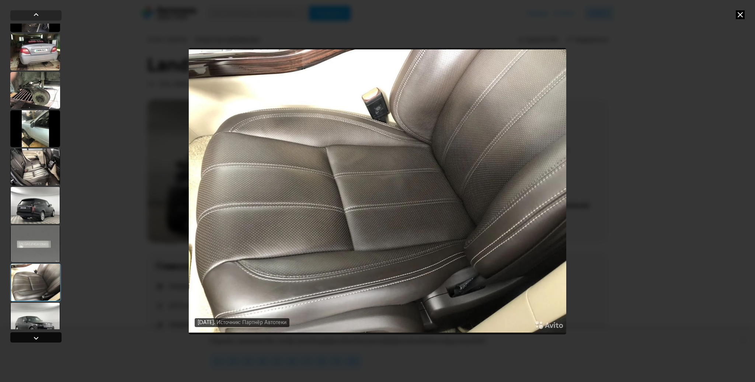
click at [36, 340] on div at bounding box center [36, 338] width 9 height 9
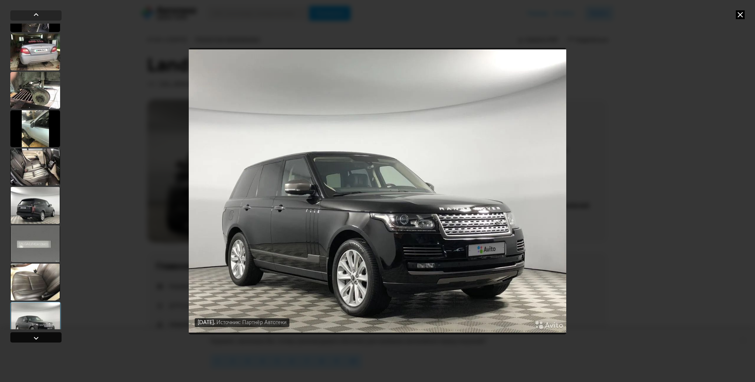
click at [36, 341] on div at bounding box center [36, 338] width 9 height 9
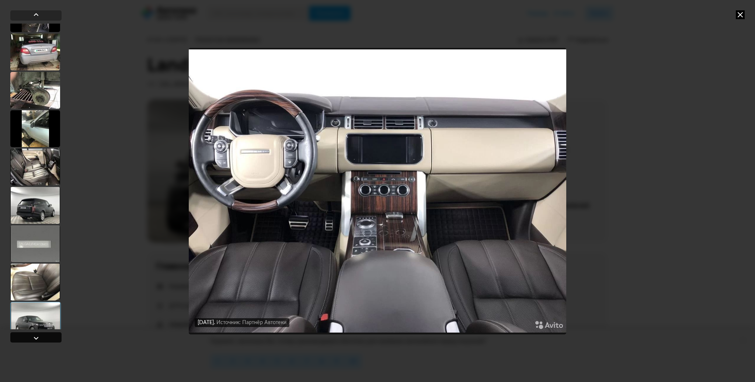
scroll to position [2703, 0]
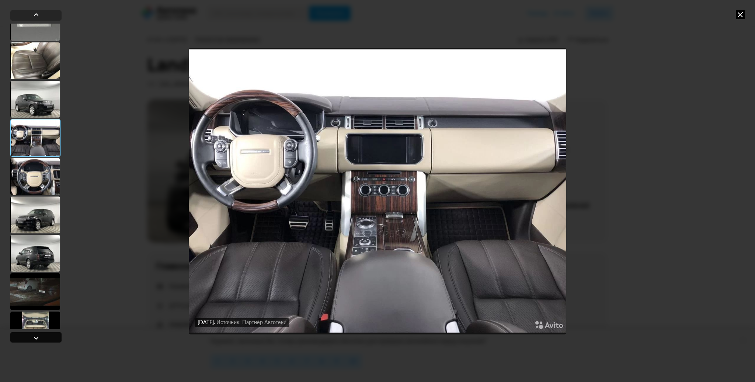
click at [36, 339] on div at bounding box center [36, 338] width 9 height 9
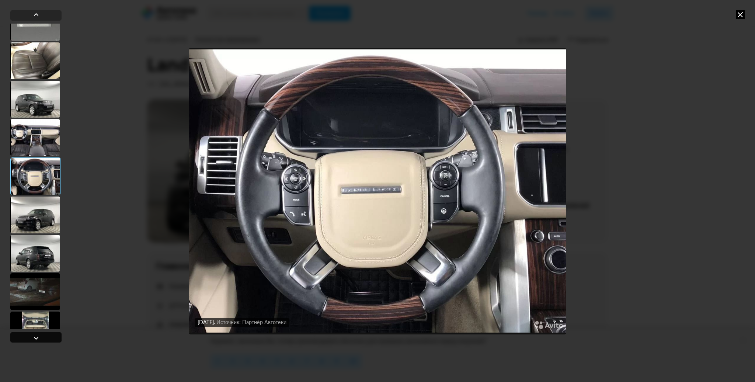
click at [37, 338] on div at bounding box center [36, 338] width 9 height 9
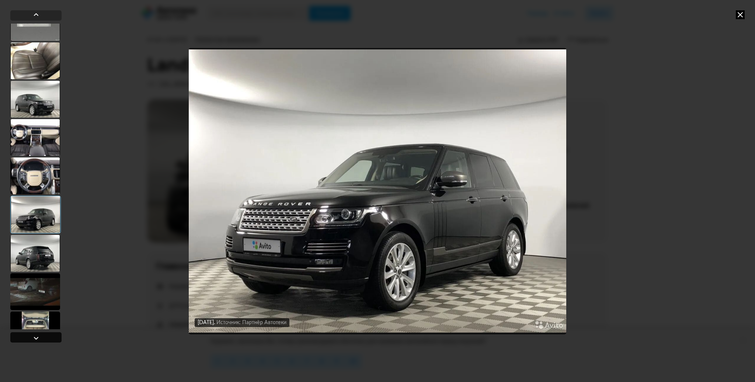
click at [37, 338] on div at bounding box center [36, 338] width 9 height 9
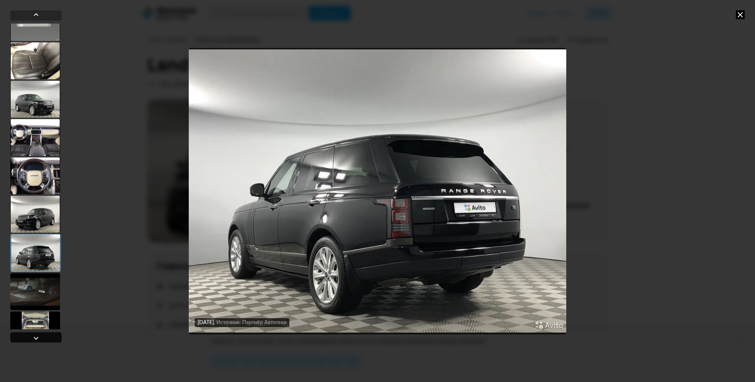
click at [37, 338] on div at bounding box center [36, 338] width 9 height 9
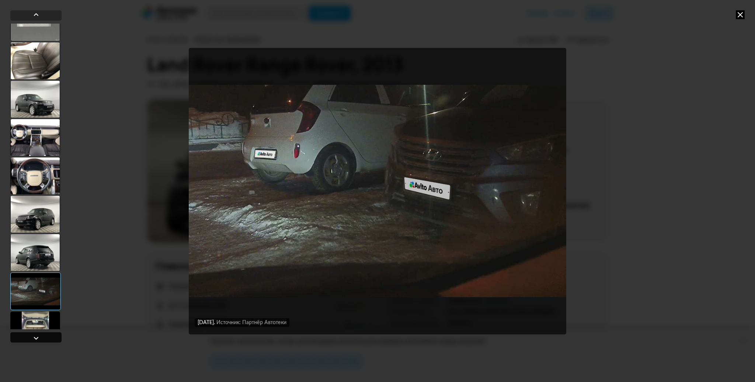
click at [37, 338] on div at bounding box center [36, 338] width 9 height 9
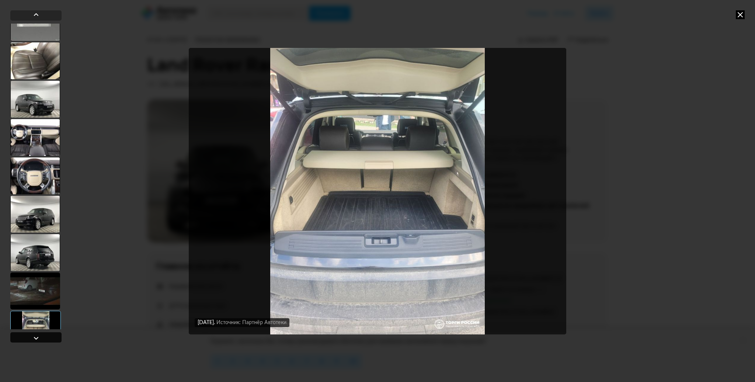
click at [37, 338] on div at bounding box center [36, 338] width 9 height 9
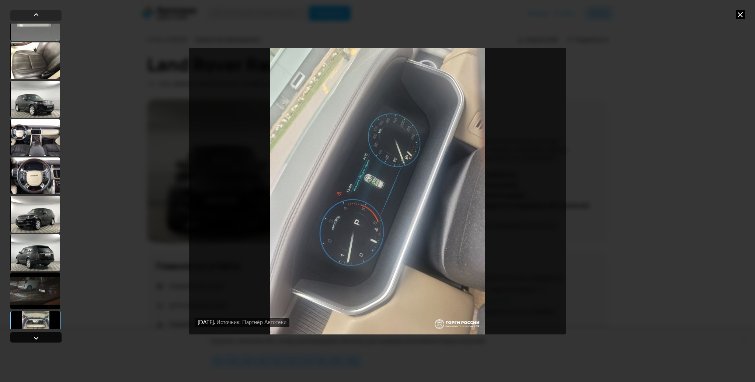
scroll to position [2924, 0]
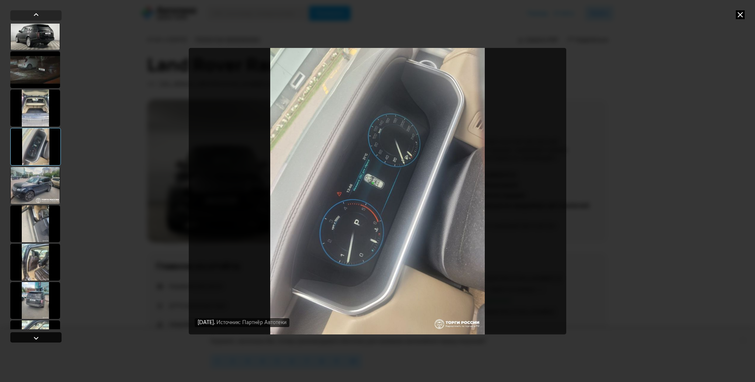
click at [37, 340] on div at bounding box center [36, 338] width 9 height 9
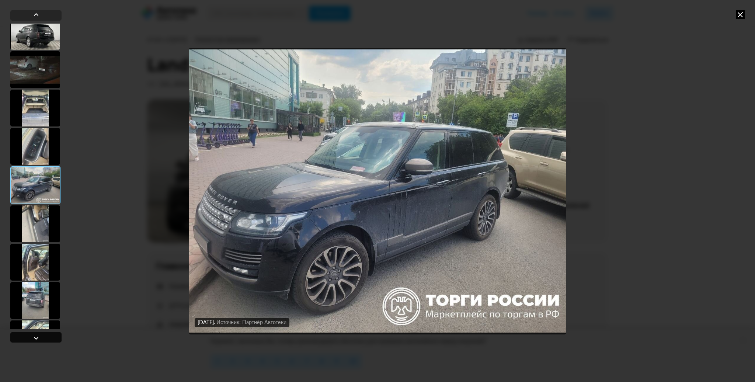
click at [37, 340] on div at bounding box center [36, 338] width 9 height 9
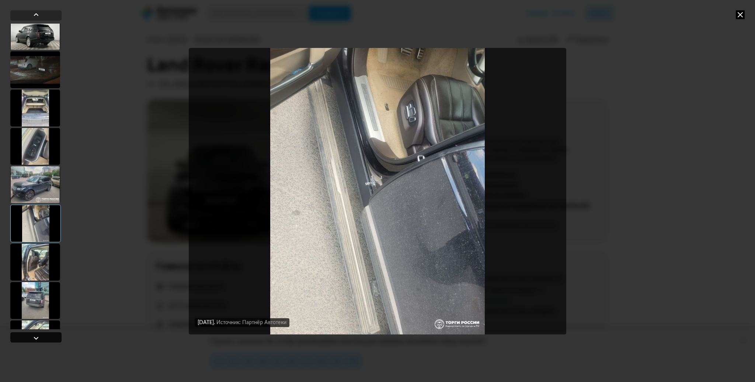
click at [37, 340] on div at bounding box center [36, 338] width 9 height 9
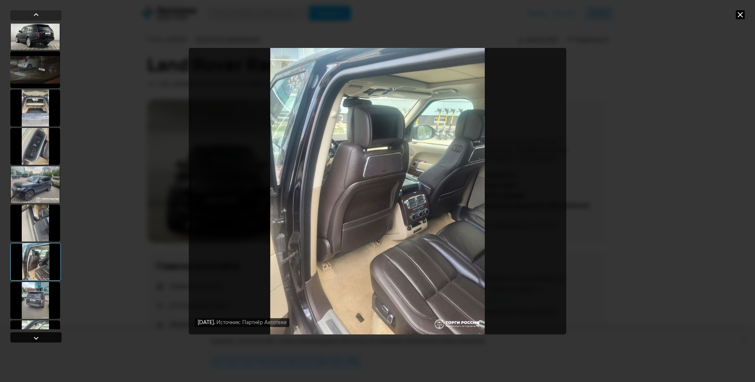
click at [37, 341] on div at bounding box center [36, 338] width 9 height 9
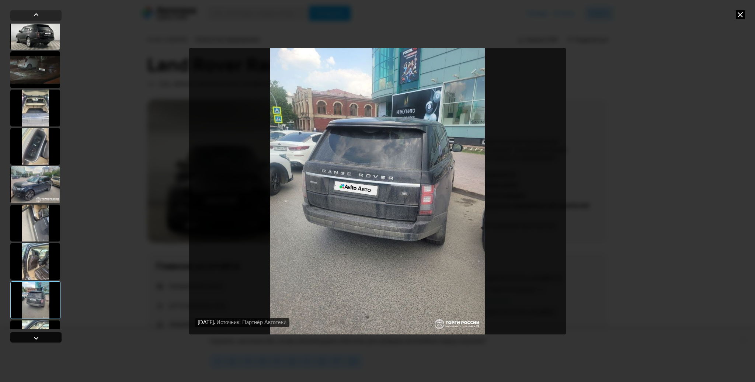
click at [37, 341] on div at bounding box center [36, 338] width 9 height 9
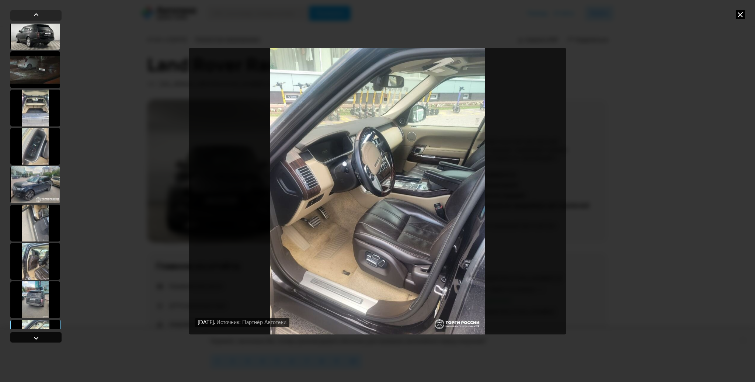
click at [37, 341] on div at bounding box center [36, 338] width 9 height 9
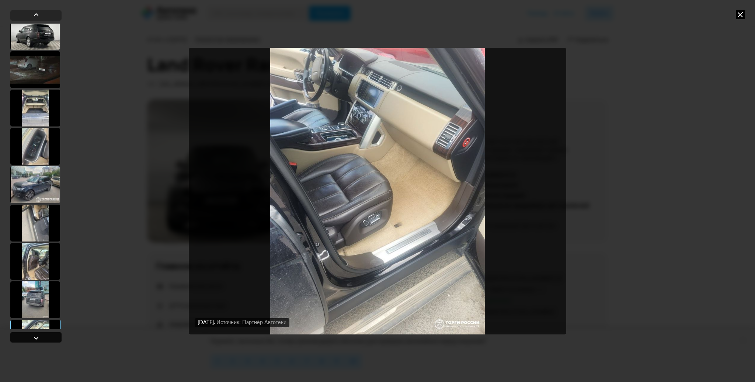
scroll to position [3145, 0]
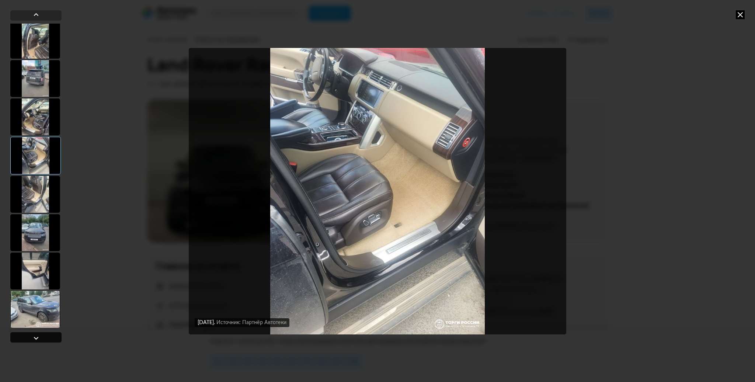
click at [37, 341] on div at bounding box center [36, 338] width 9 height 9
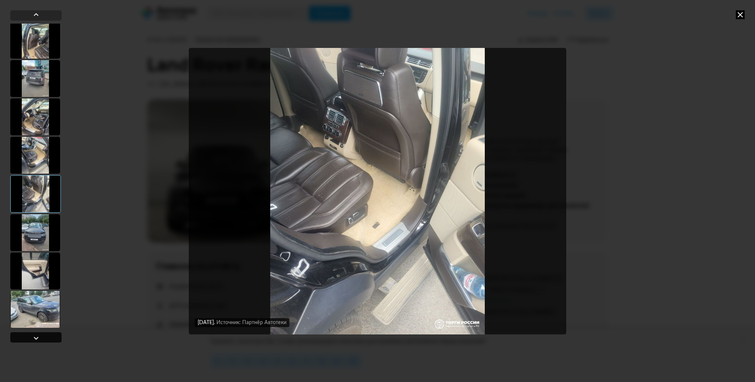
click at [37, 341] on div at bounding box center [36, 338] width 9 height 9
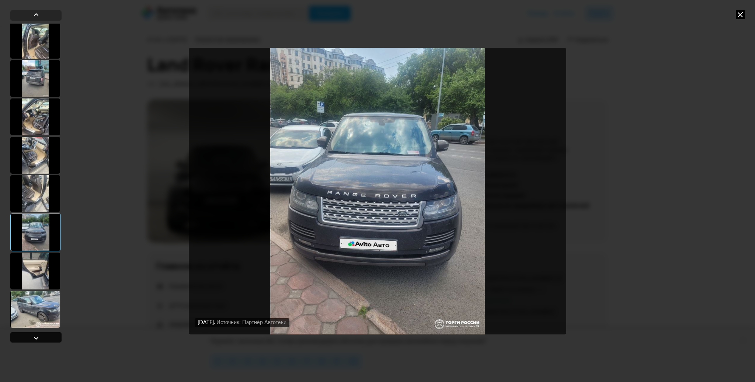
click at [37, 341] on div at bounding box center [36, 338] width 9 height 9
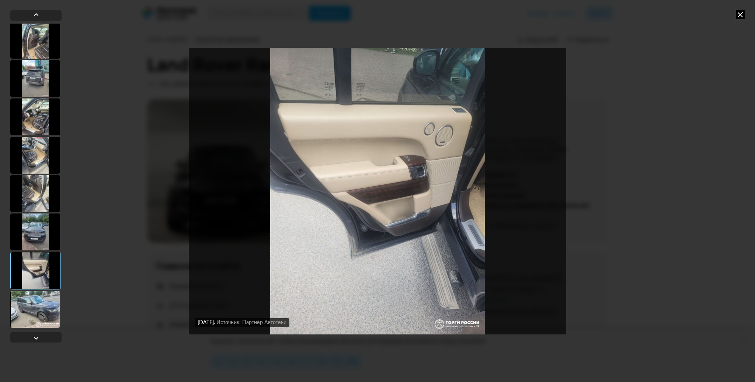
click at [37, 342] on div at bounding box center [35, 177] width 51 height 335
click at [38, 336] on div at bounding box center [36, 338] width 9 height 9
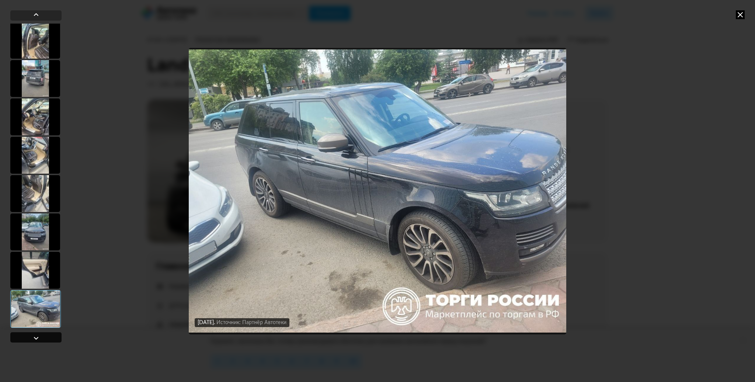
click at [38, 337] on div at bounding box center [36, 338] width 9 height 9
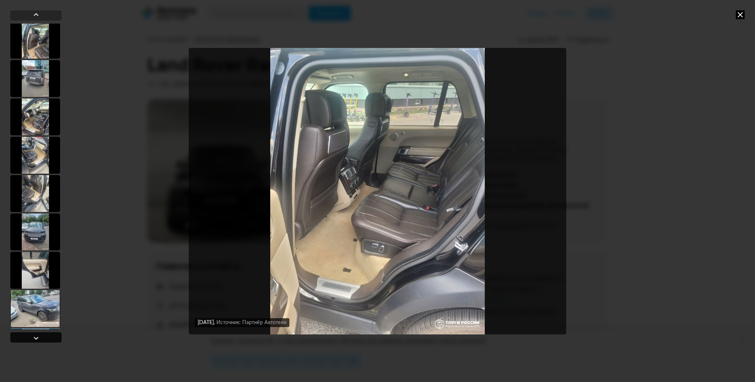
click at [38, 337] on div at bounding box center [36, 338] width 9 height 9
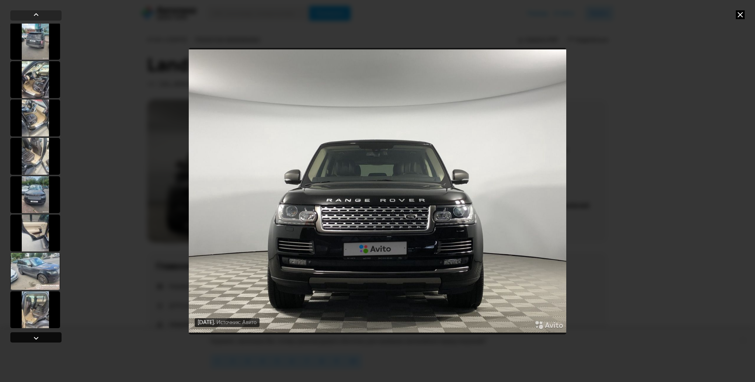
click at [38, 337] on div at bounding box center [36, 338] width 9 height 9
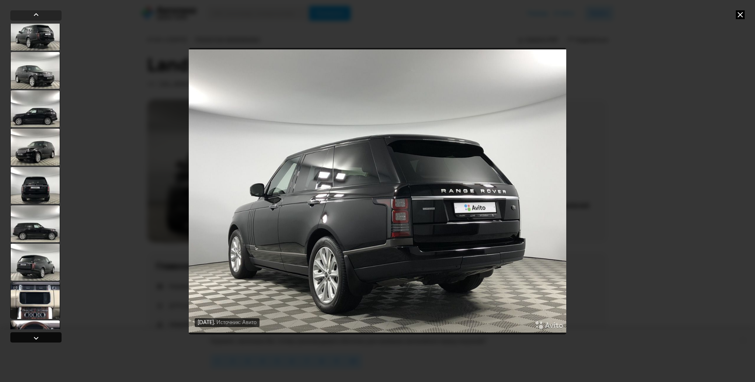
scroll to position [49, 0]
click at [38, 337] on div at bounding box center [36, 338] width 9 height 9
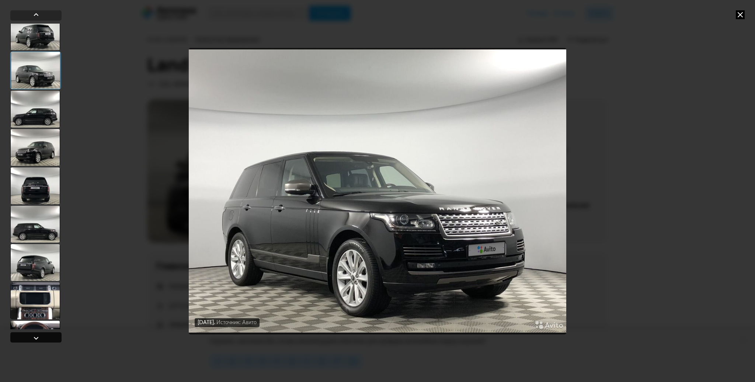
click at [38, 337] on div at bounding box center [36, 338] width 9 height 9
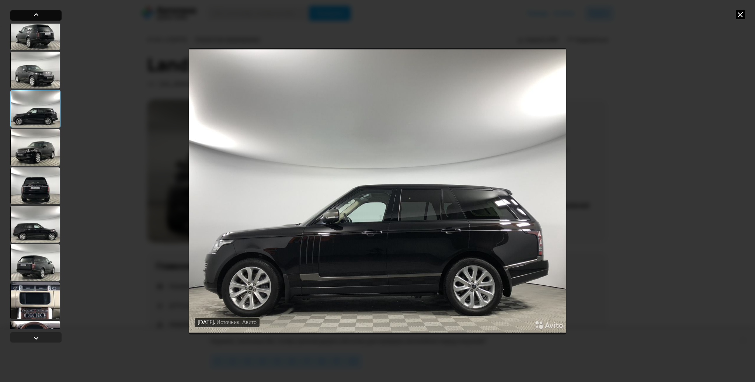
click at [37, 12] on div at bounding box center [36, 14] width 9 height 9
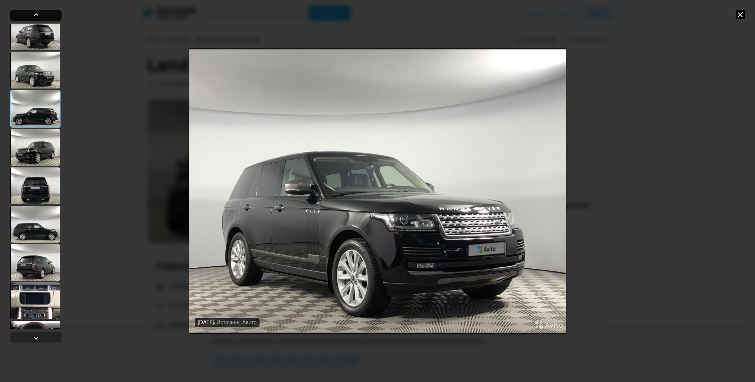
click at [37, 12] on div at bounding box center [36, 14] width 9 height 9
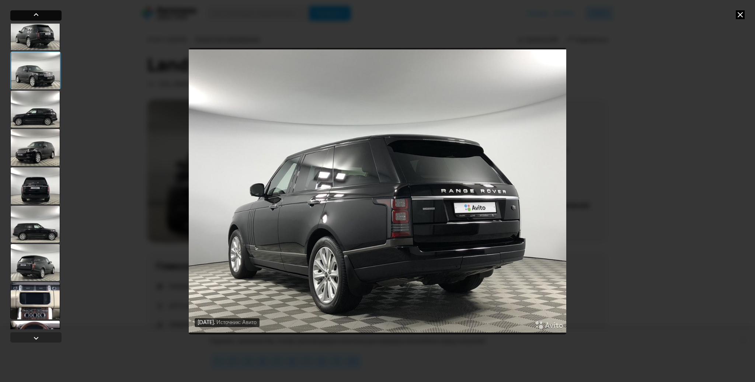
click at [37, 12] on div at bounding box center [36, 14] width 9 height 9
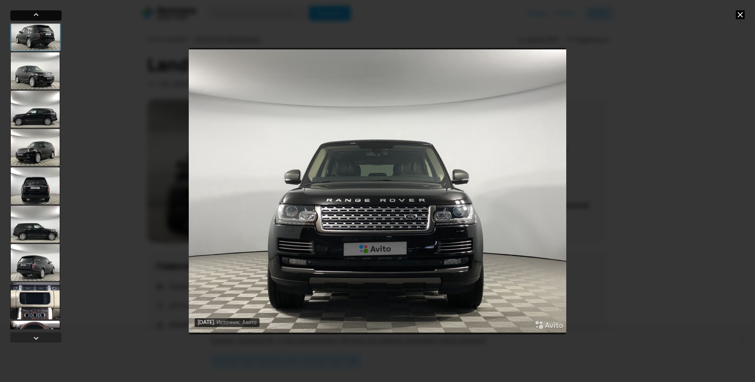
scroll to position [12, 0]
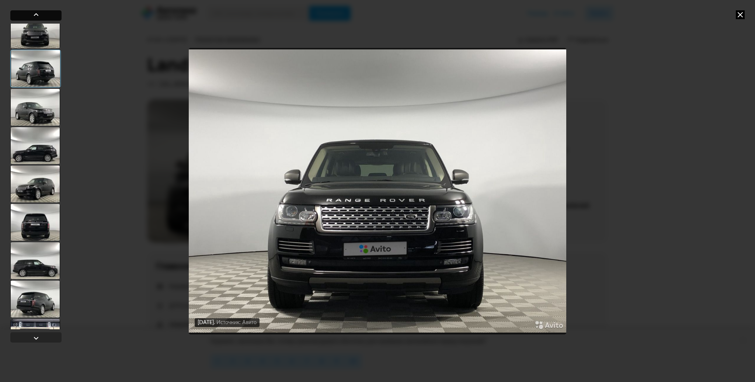
click at [35, 14] on div at bounding box center [36, 14] width 9 height 9
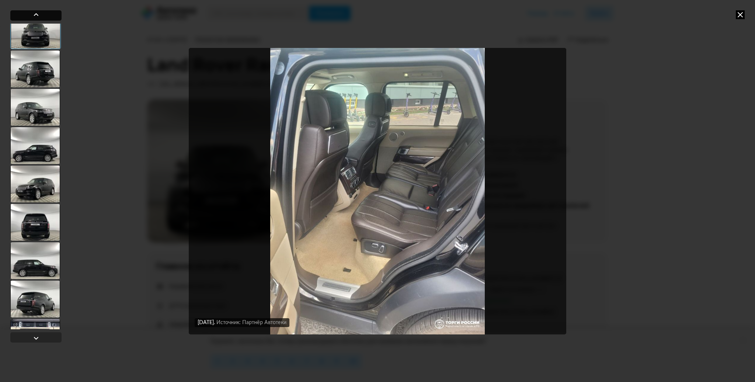
scroll to position [0, 0]
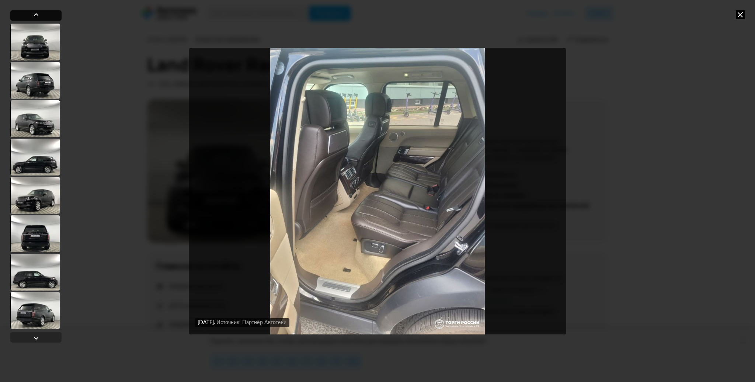
click at [35, 14] on div at bounding box center [36, 14] width 9 height 9
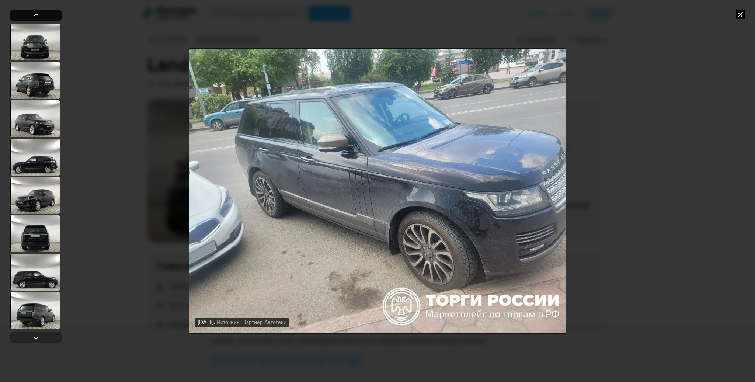
scroll to position [3183, 0]
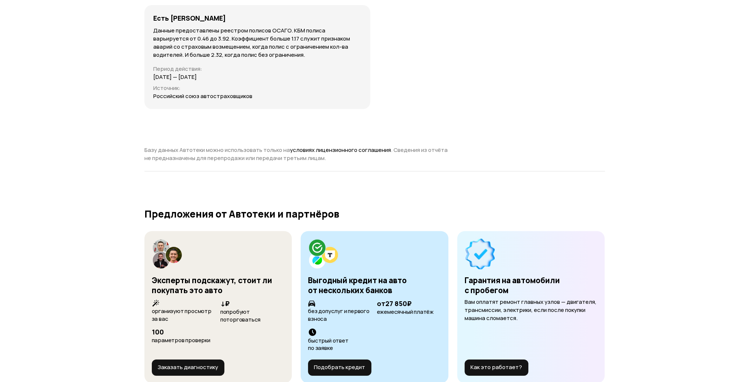
scroll to position [3269, 0]
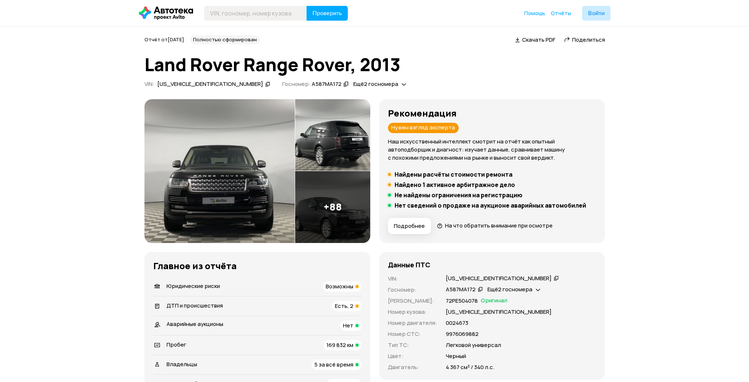
click at [246, 189] on img at bounding box center [219, 171] width 150 height 144
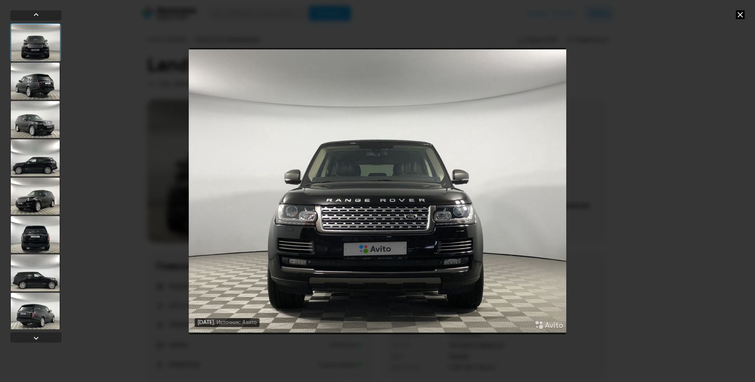
click at [744, 18] on div "[DATE] Источник: Авито [DATE] Источник: Авито" at bounding box center [377, 191] width 755 height 382
click at [739, 16] on icon at bounding box center [740, 14] width 9 height 9
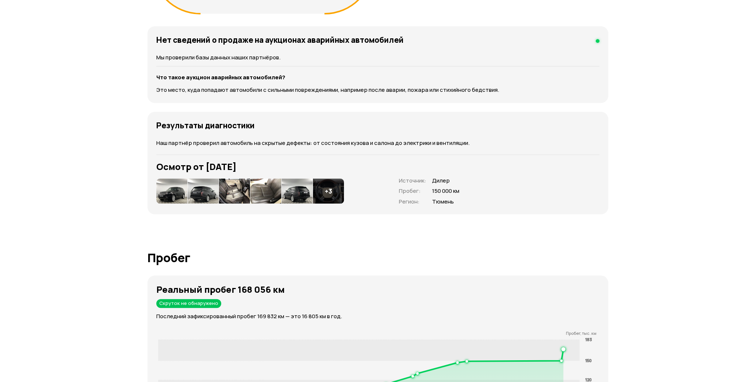
scroll to position [1069, 0]
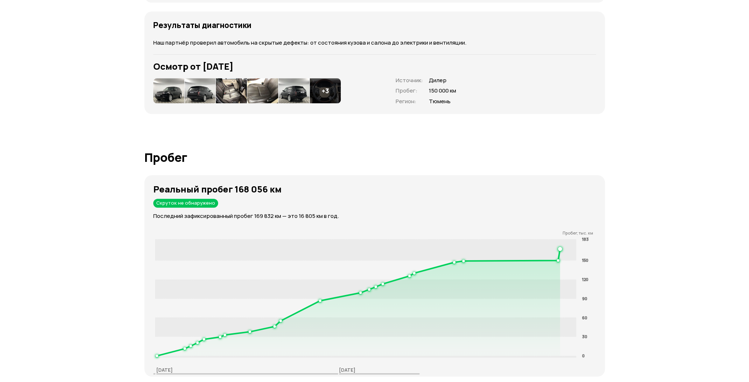
click at [236, 81] on img at bounding box center [231, 90] width 31 height 25
